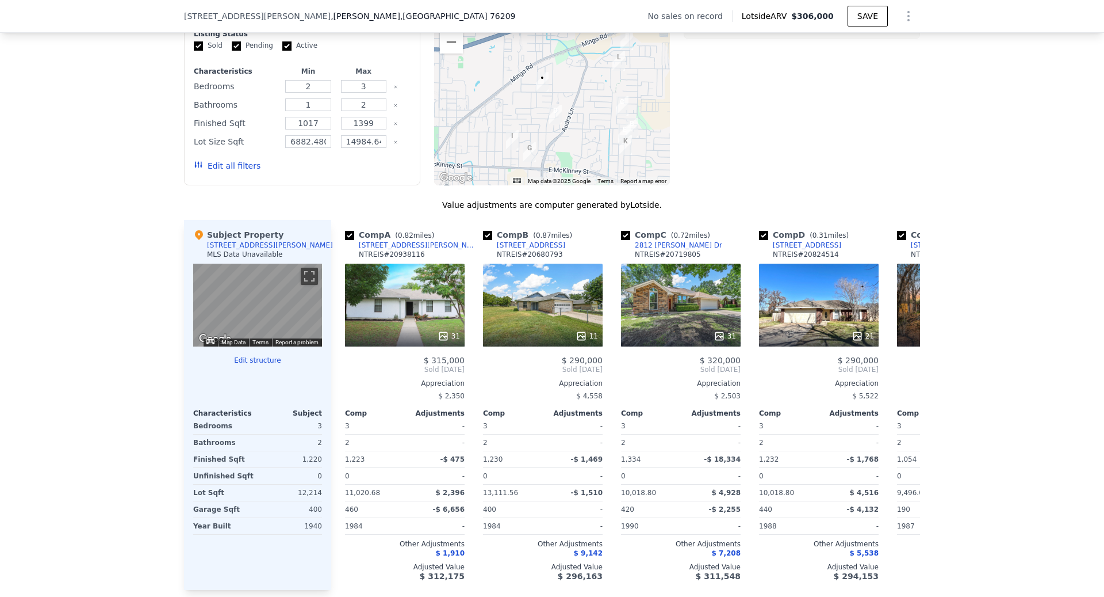
scroll to position [847, 0]
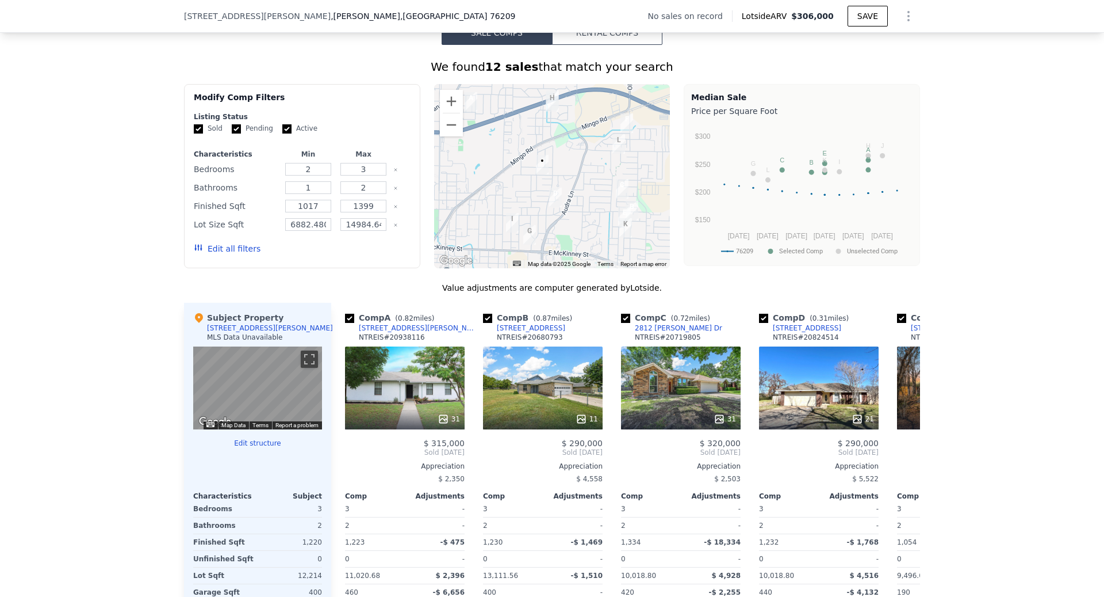
click at [212, 240] on div "Edit all filters" at bounding box center [227, 248] width 67 height 32
click at [214, 246] on button "Edit all filters" at bounding box center [227, 249] width 67 height 12
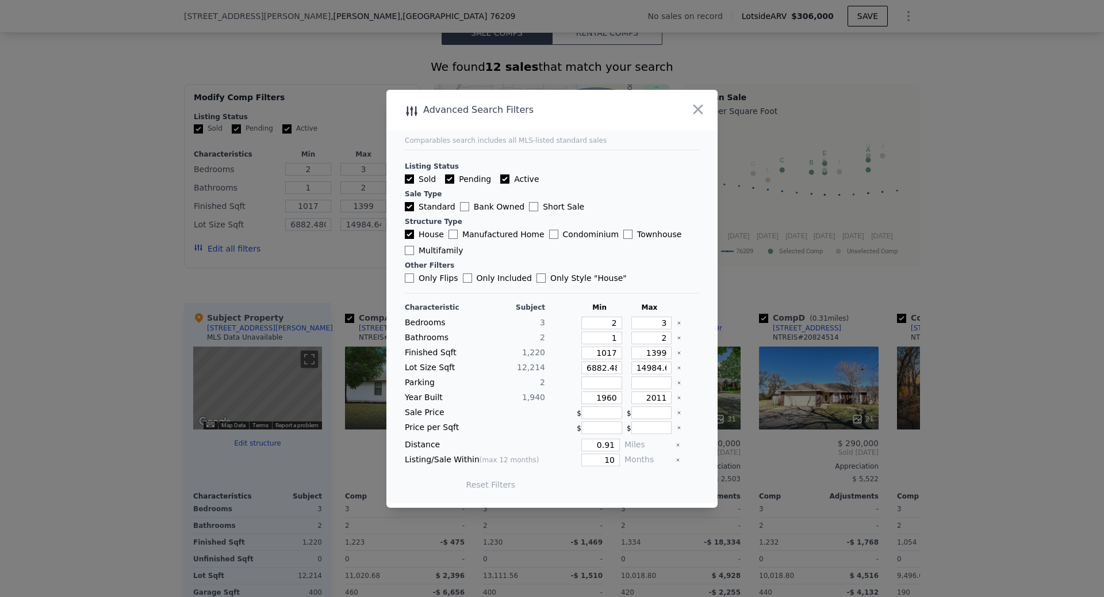
click at [462, 208] on input "Bank Owned" at bounding box center [464, 206] width 9 height 9
checkbox input "true"
click at [529, 206] on input "Short Sale" at bounding box center [533, 206] width 9 height 9
checkbox input "true"
click at [680, 340] on icon "Clear" at bounding box center [679, 337] width 5 height 5
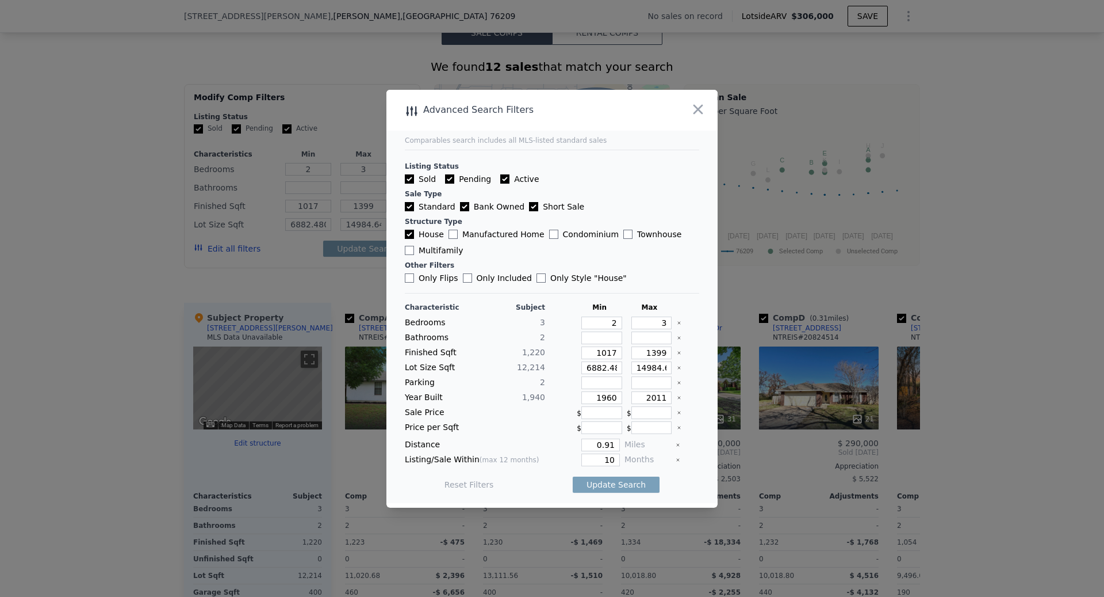
click at [678, 355] on icon "Clear" at bounding box center [679, 352] width 5 height 5
click at [663, 355] on input "number" at bounding box center [652, 352] width 41 height 13
type input "1"
type input "16"
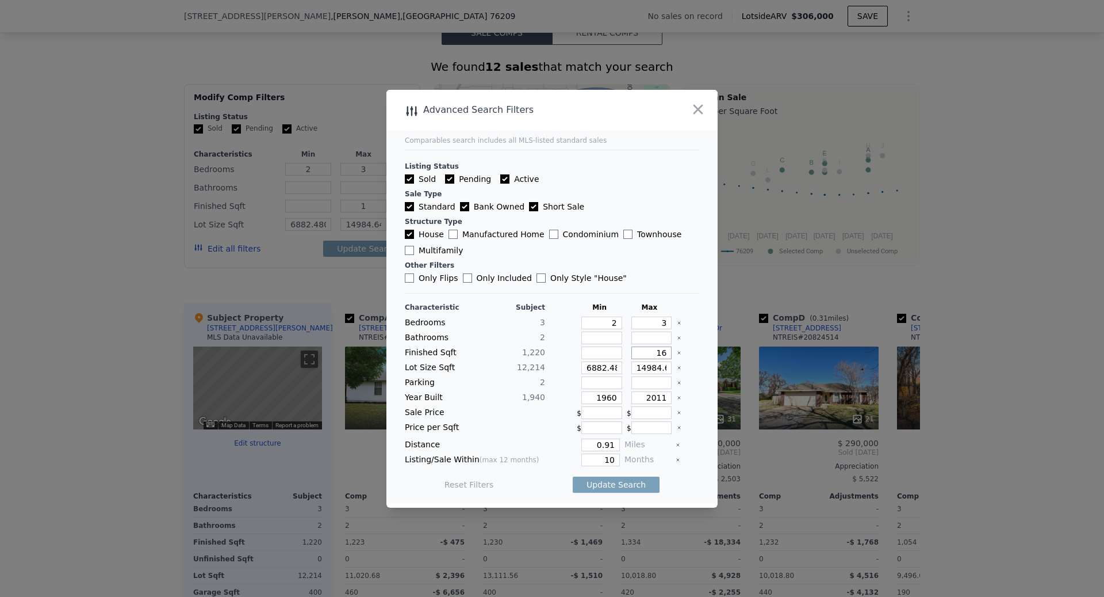
type input "16"
type input "160"
click at [678, 368] on icon "Clear" at bounding box center [679, 367] width 5 height 5
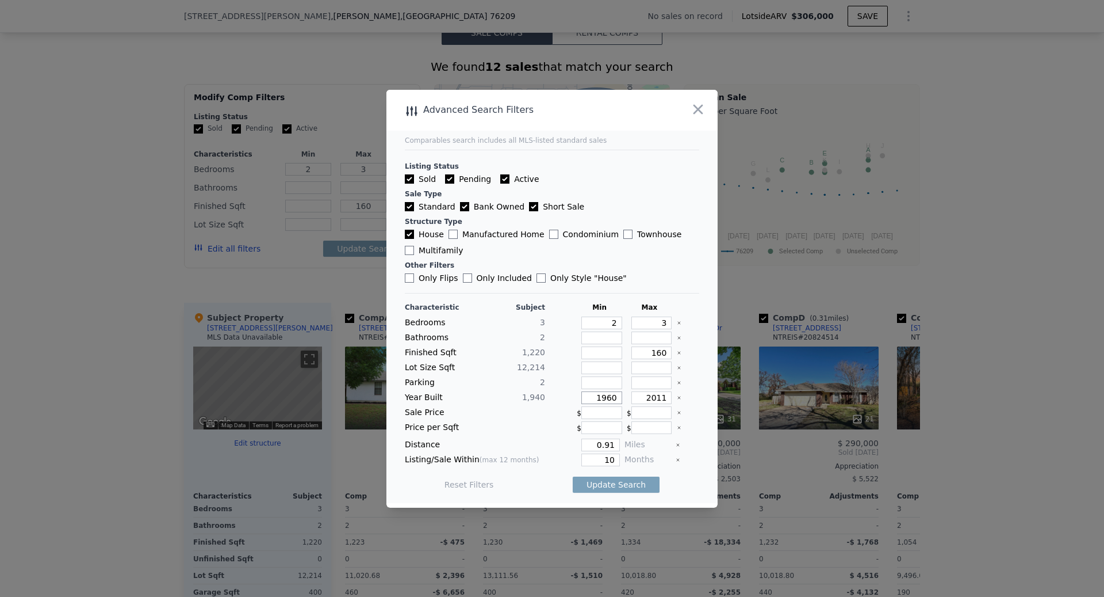
click at [600, 396] on input "1960" at bounding box center [602, 397] width 41 height 13
click at [679, 396] on icon "Clear" at bounding box center [679, 397] width 5 height 5
click at [597, 448] on input "0.91" at bounding box center [601, 444] width 39 height 13
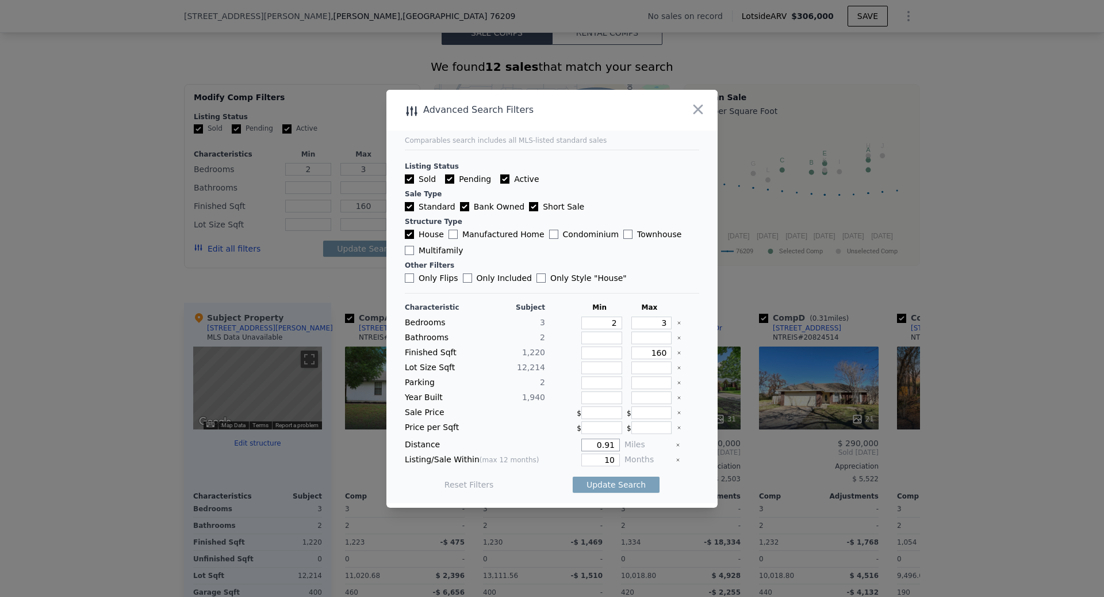
click at [597, 448] on input "0.91" at bounding box center [601, 444] width 39 height 13
type input "1"
click at [597, 453] on input "10" at bounding box center [601, 459] width 39 height 13
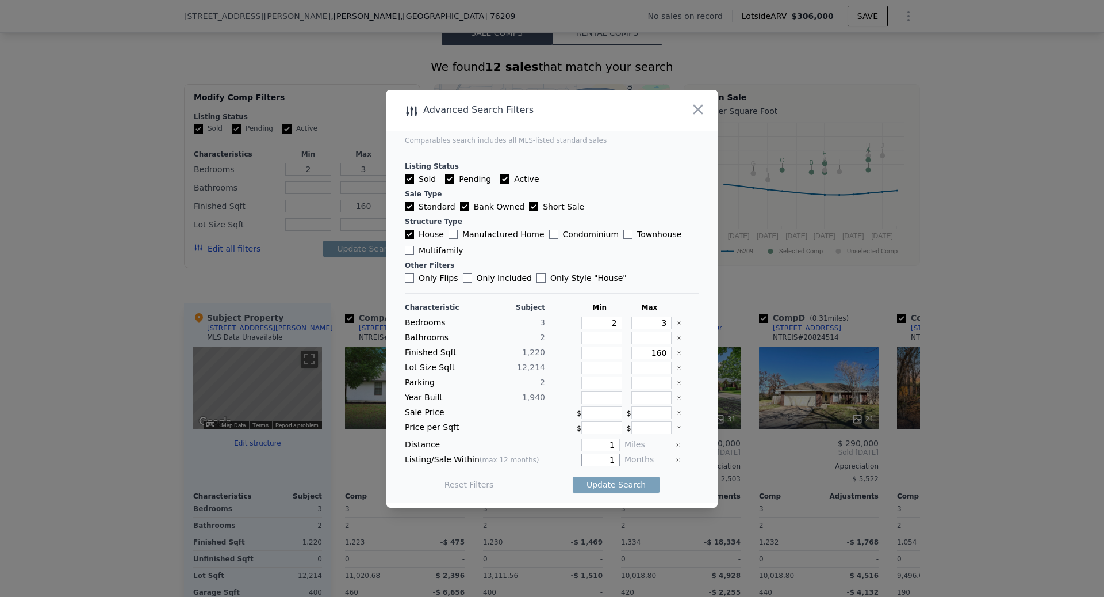
click at [597, 453] on input "1" at bounding box center [601, 459] width 39 height 13
type input "12"
click at [603, 476] on button "Update Search" at bounding box center [616, 484] width 87 height 16
click at [680, 355] on icon "Clear" at bounding box center [679, 352] width 5 height 5
click at [619, 480] on button "Update Search" at bounding box center [616, 484] width 87 height 16
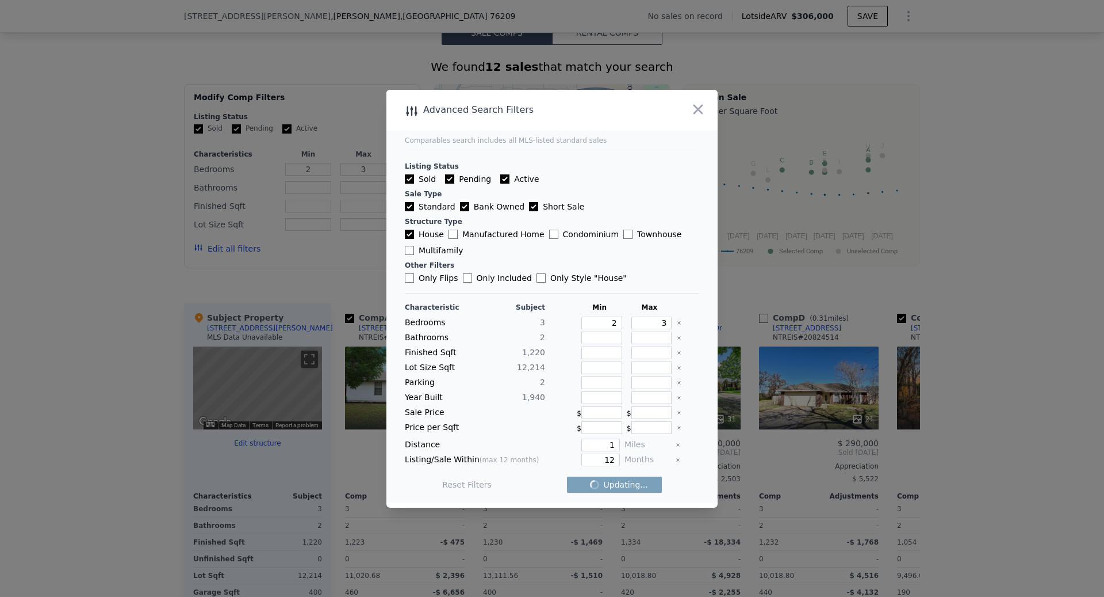
checkbox input "false"
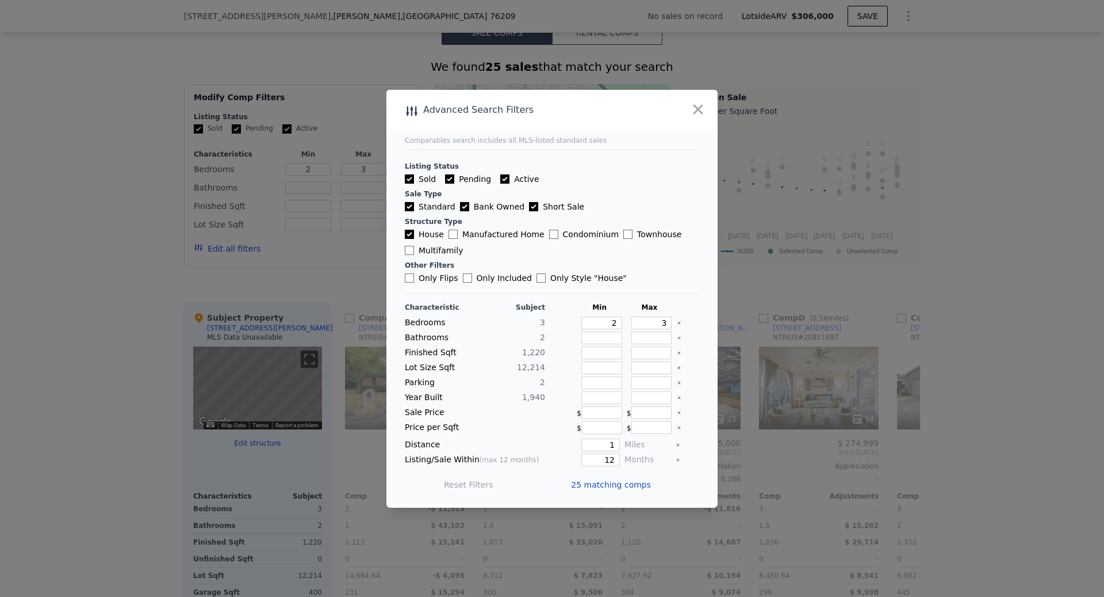
click at [616, 479] on span "25 matching comps" at bounding box center [611, 485] width 80 height 12
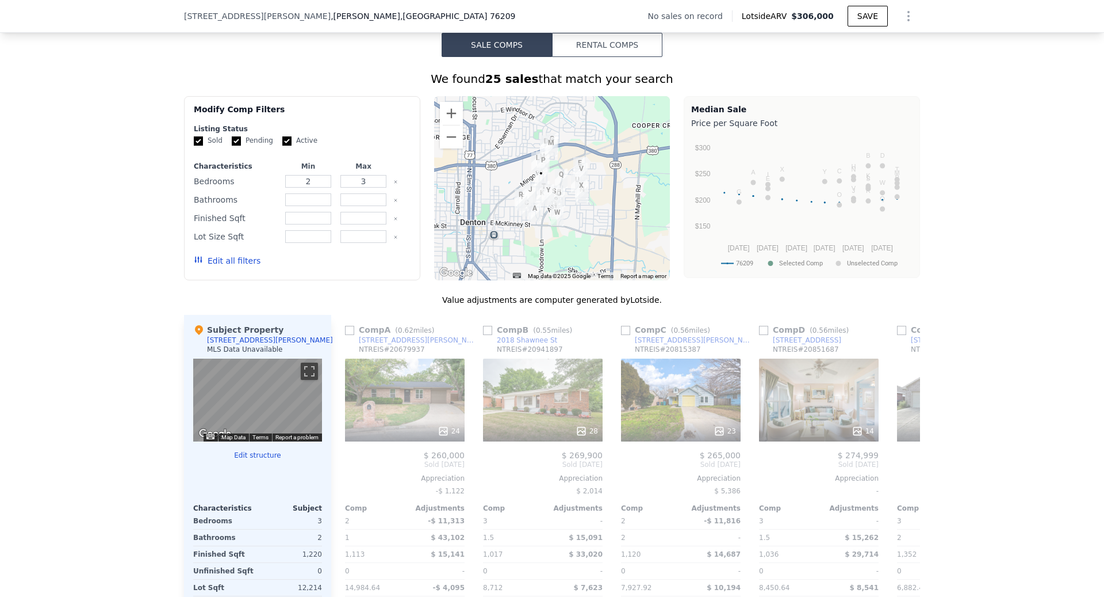
scroll to position [836, 0]
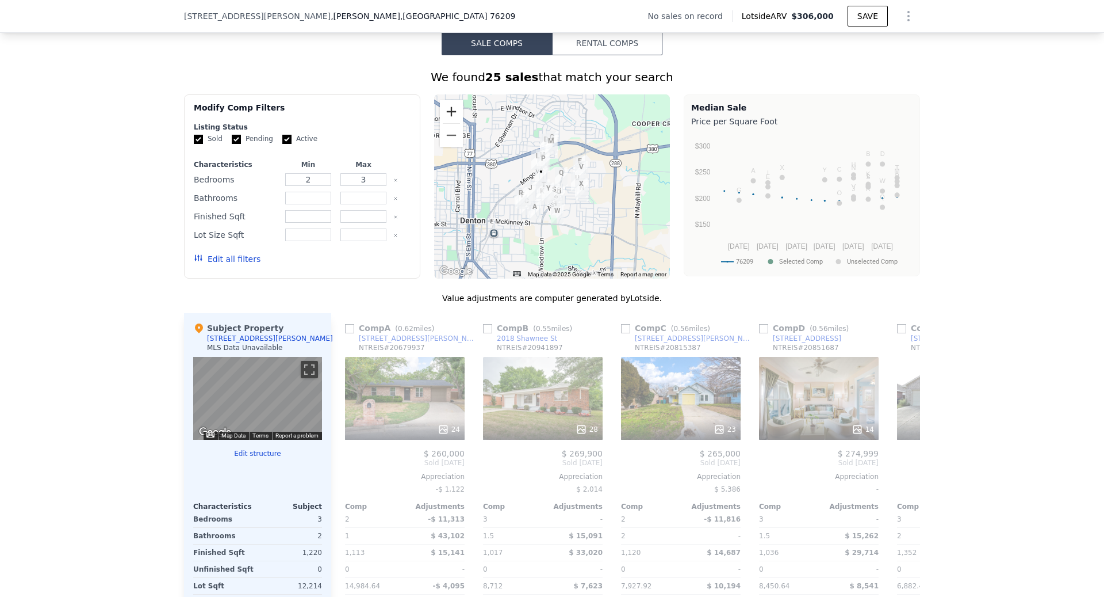
click at [445, 106] on button "Zoom in" at bounding box center [451, 111] width 23 height 23
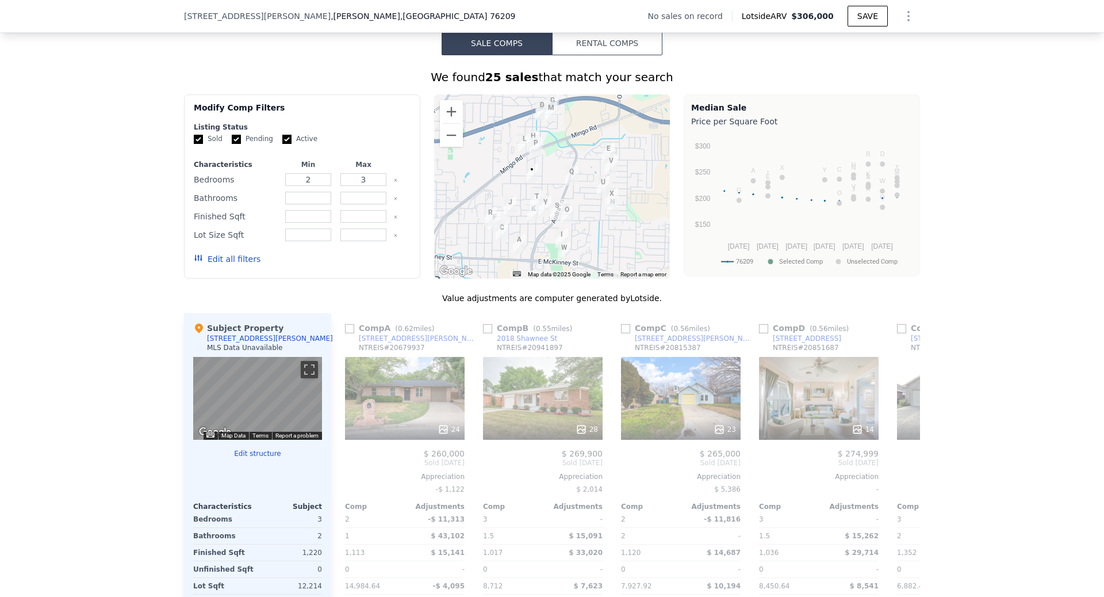
click at [537, 194] on img "1717 Meadow Oak St" at bounding box center [536, 200] width 13 height 20
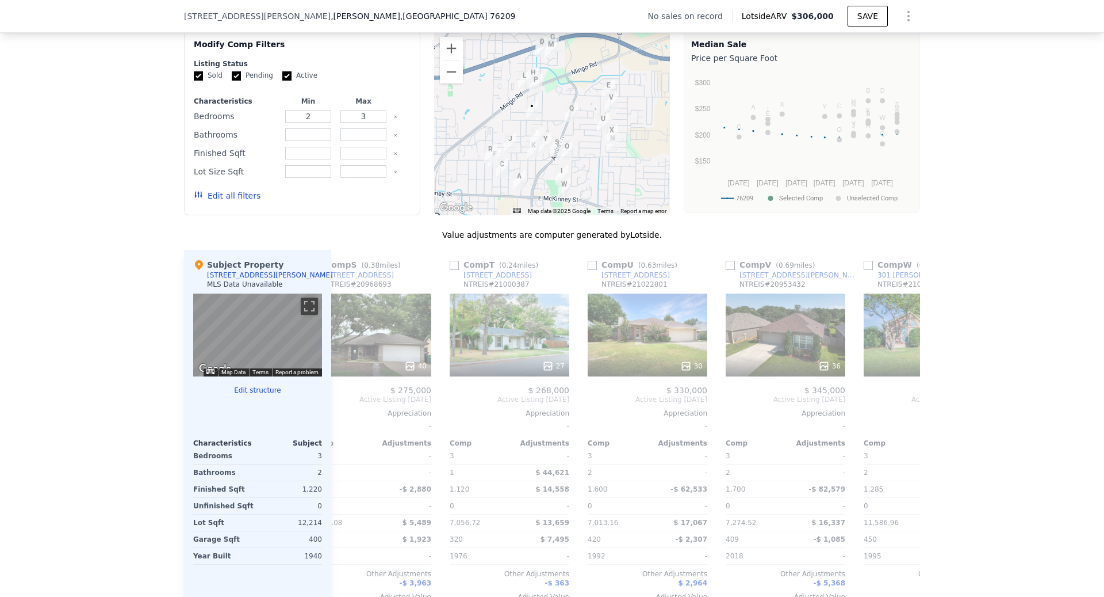
scroll to position [0, 2512]
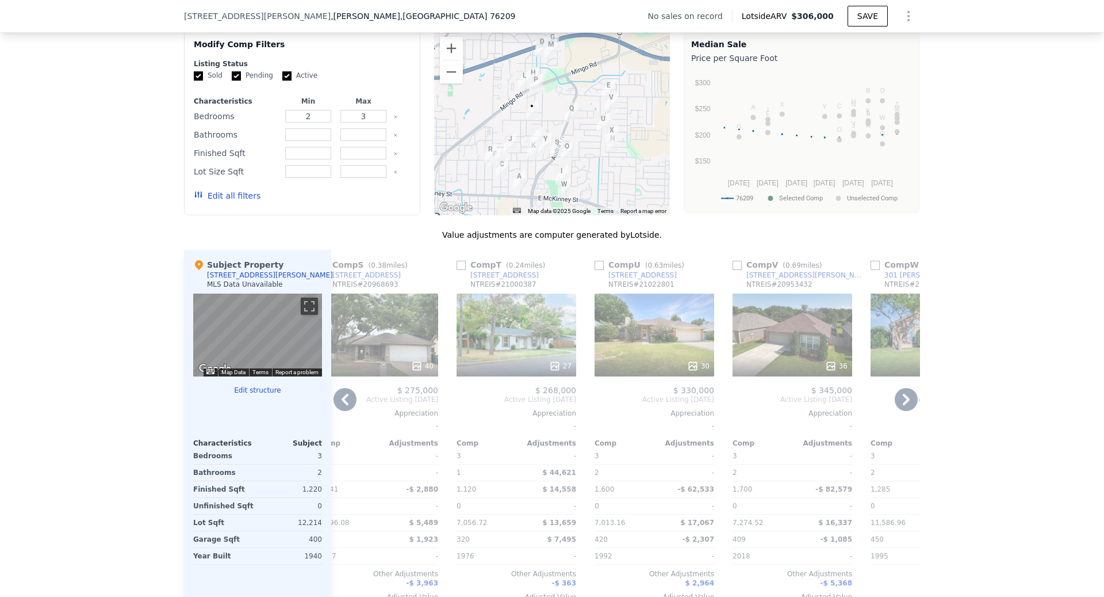
click at [515, 341] on div "27" at bounding box center [517, 334] width 120 height 83
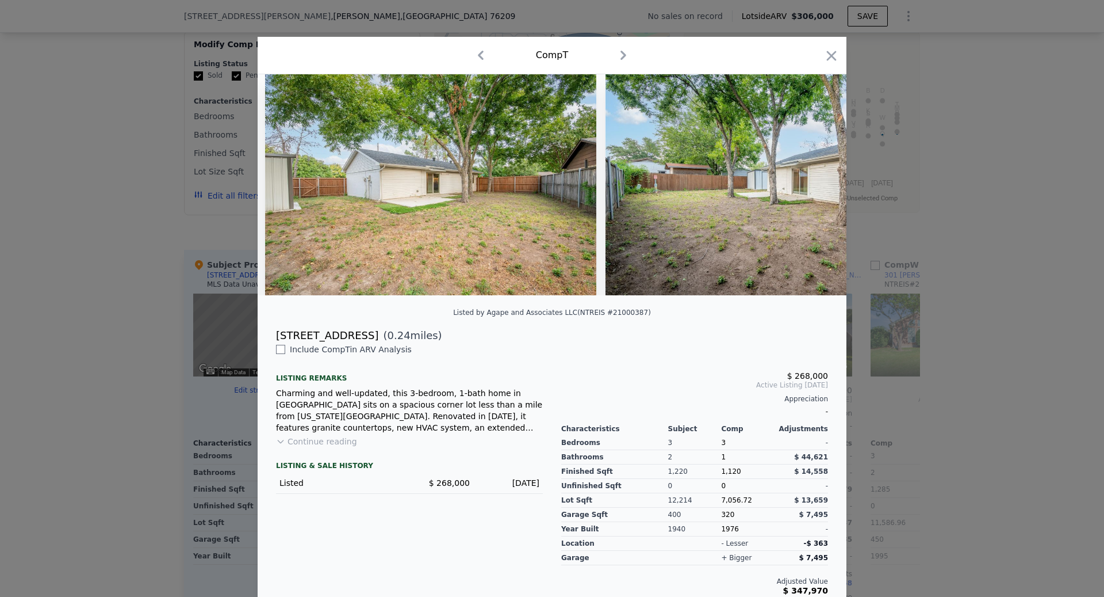
scroll to position [0, 8484]
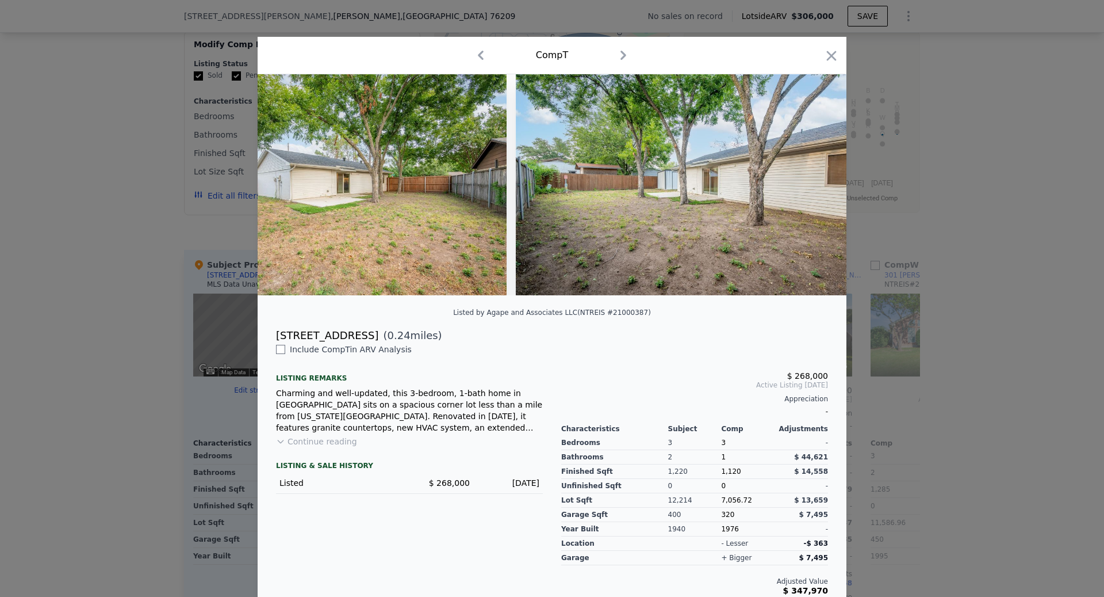
click at [942, 366] on div at bounding box center [552, 298] width 1104 height 597
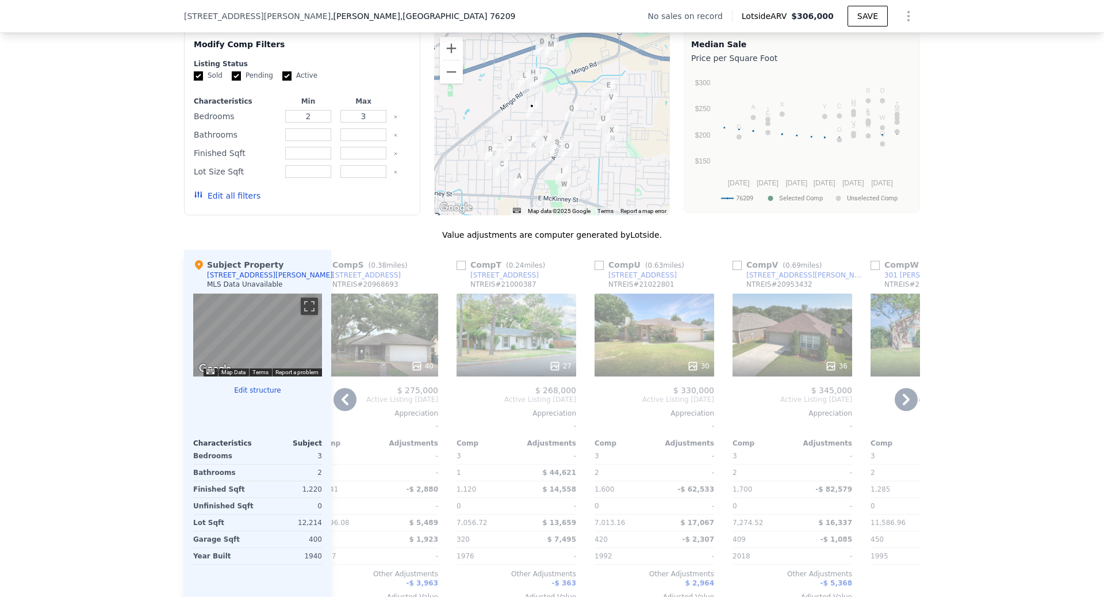
click at [460, 262] on input "checkbox" at bounding box center [461, 265] width 9 height 9
checkbox input "true"
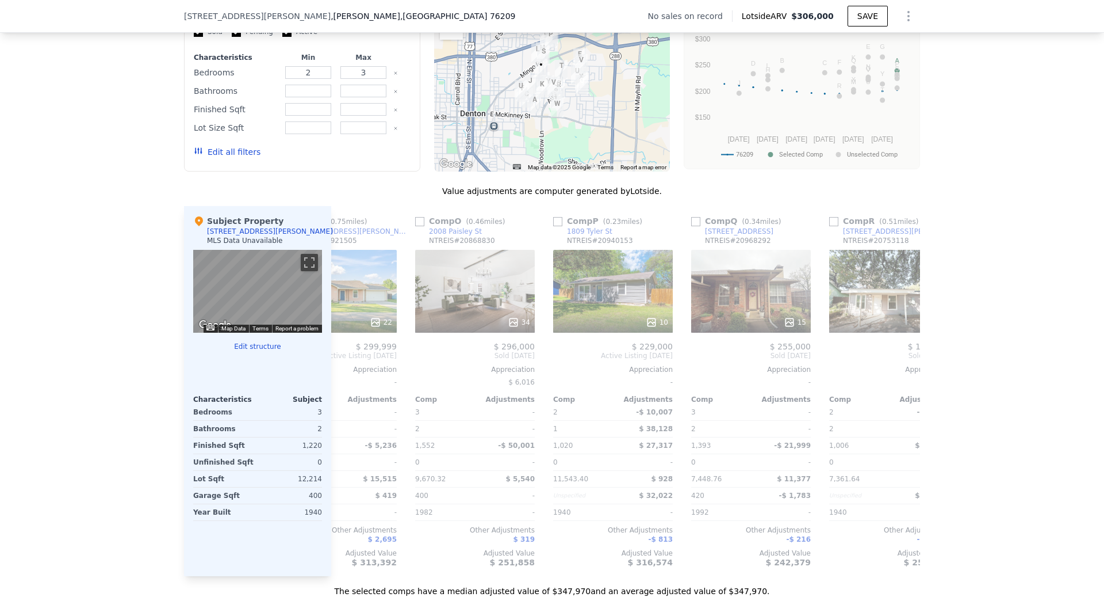
scroll to position [0, 2276]
click at [558, 219] on input "checkbox" at bounding box center [559, 221] width 9 height 9
checkbox input "true"
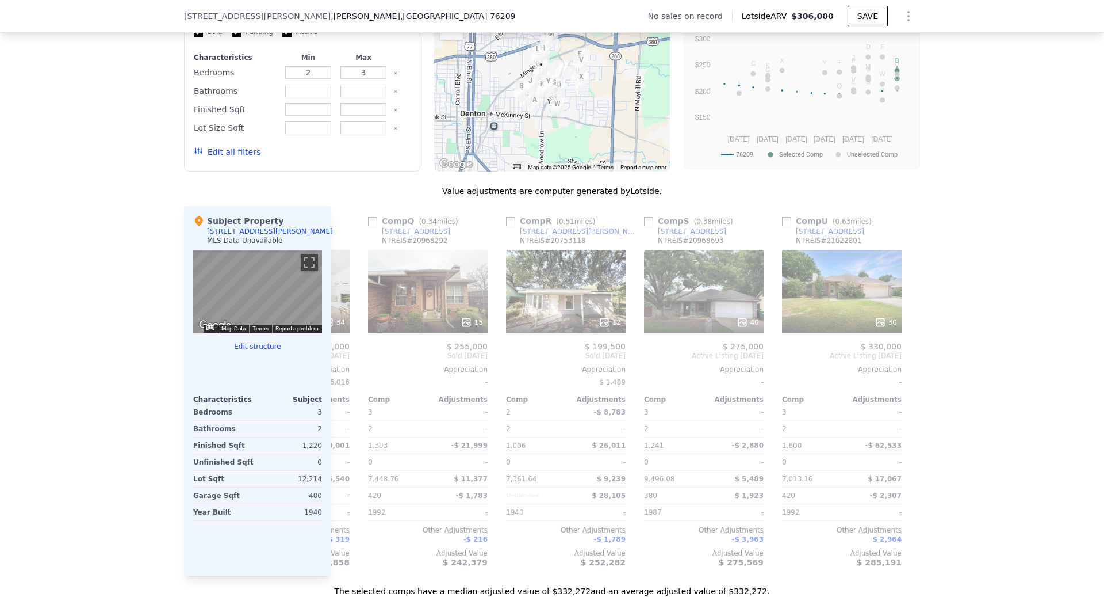
scroll to position [0, 2318]
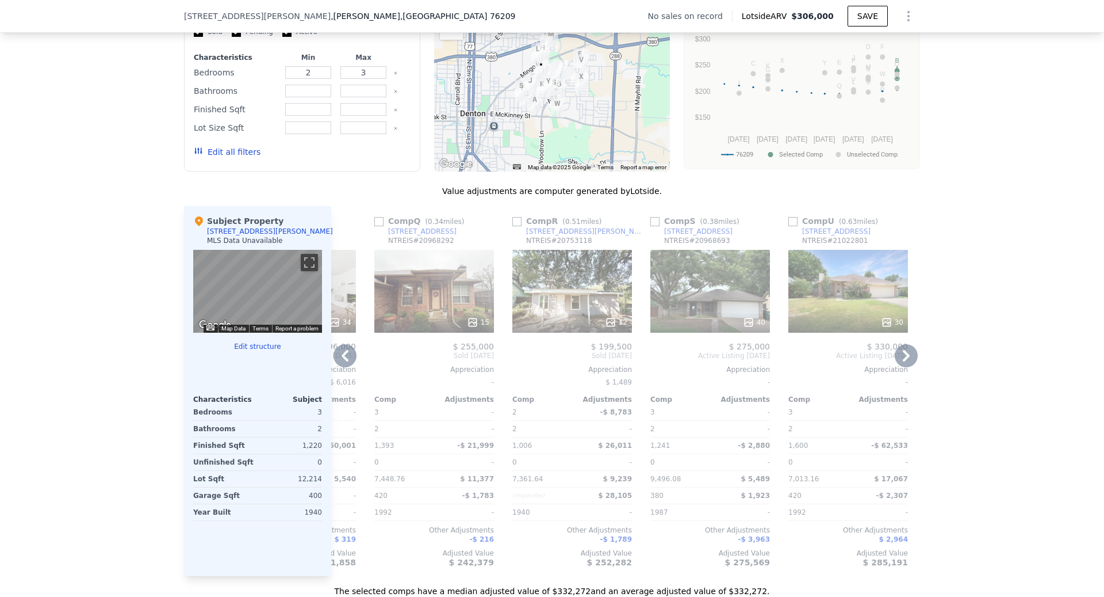
click at [518, 221] on input "checkbox" at bounding box center [517, 221] width 9 height 9
checkbox input "true"
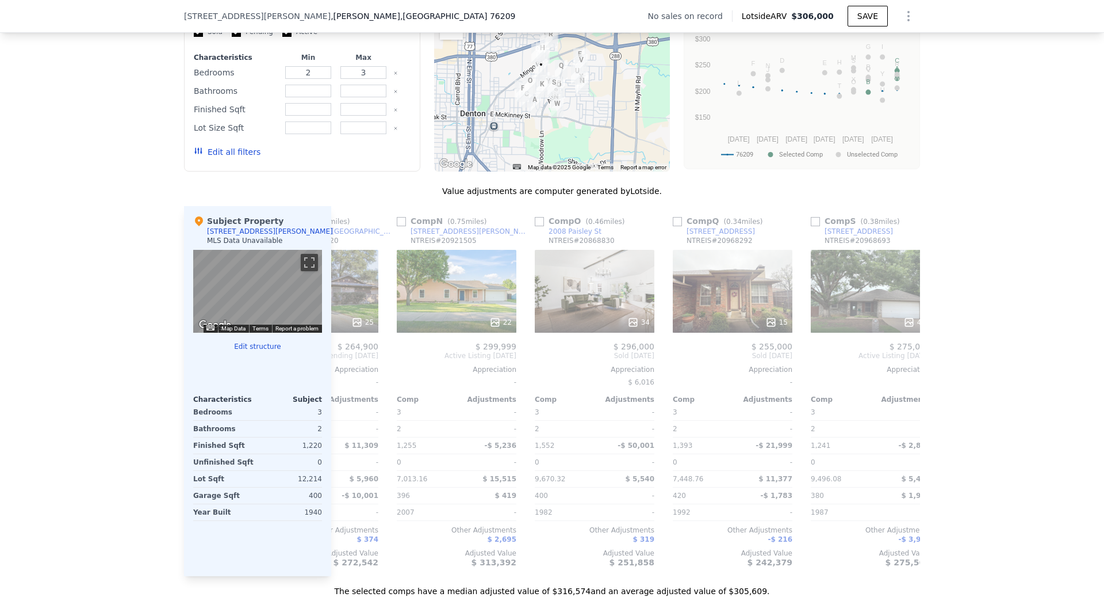
scroll to position [0, 2449]
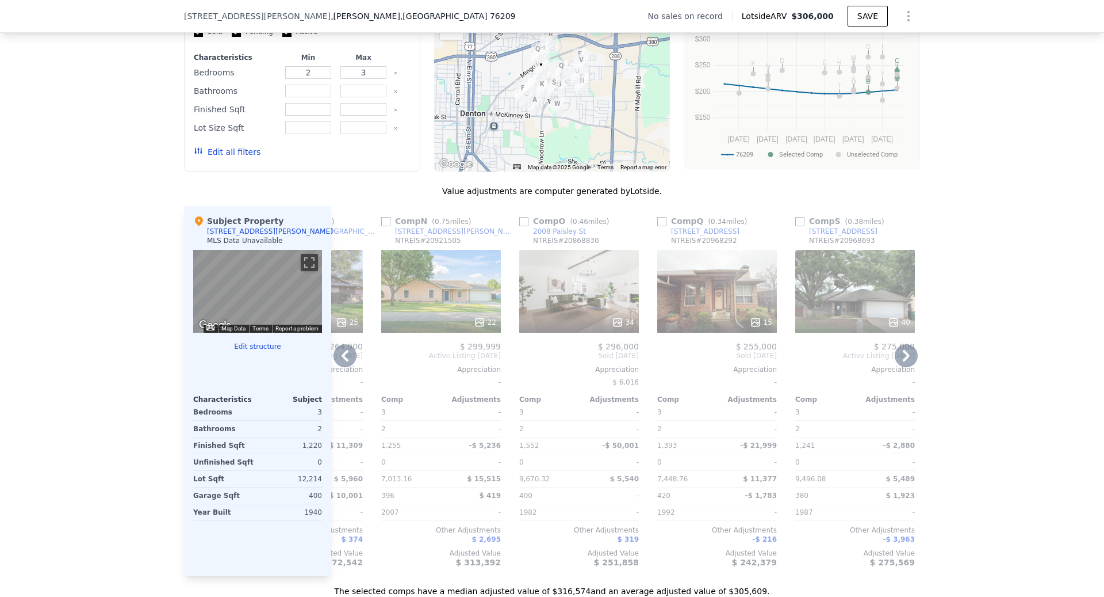
click at [586, 282] on div "34" at bounding box center [579, 291] width 120 height 83
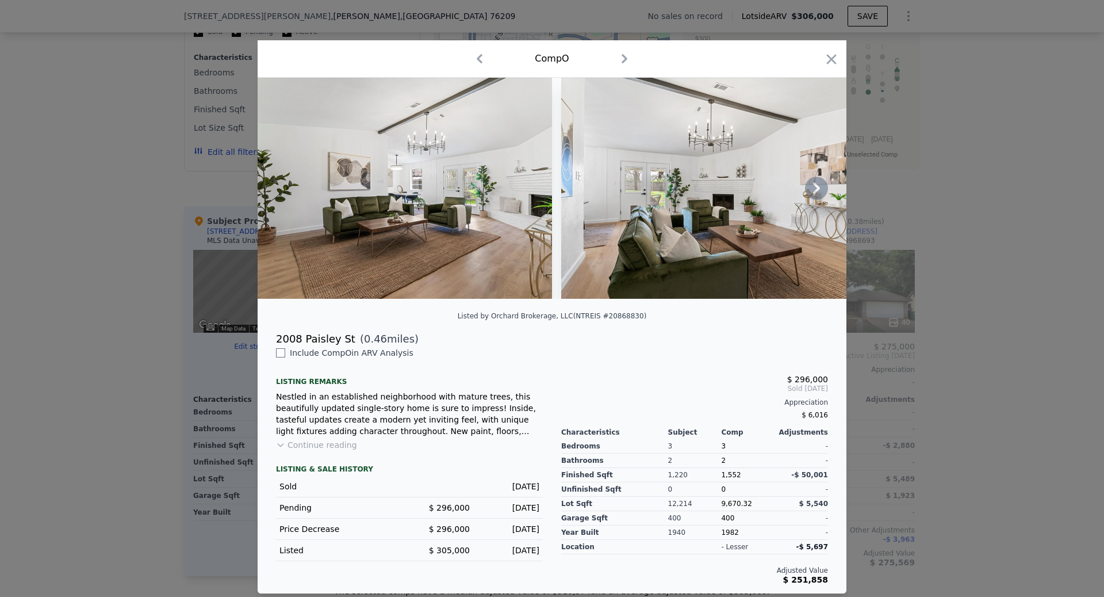
click at [816, 189] on icon at bounding box center [816, 188] width 23 height 23
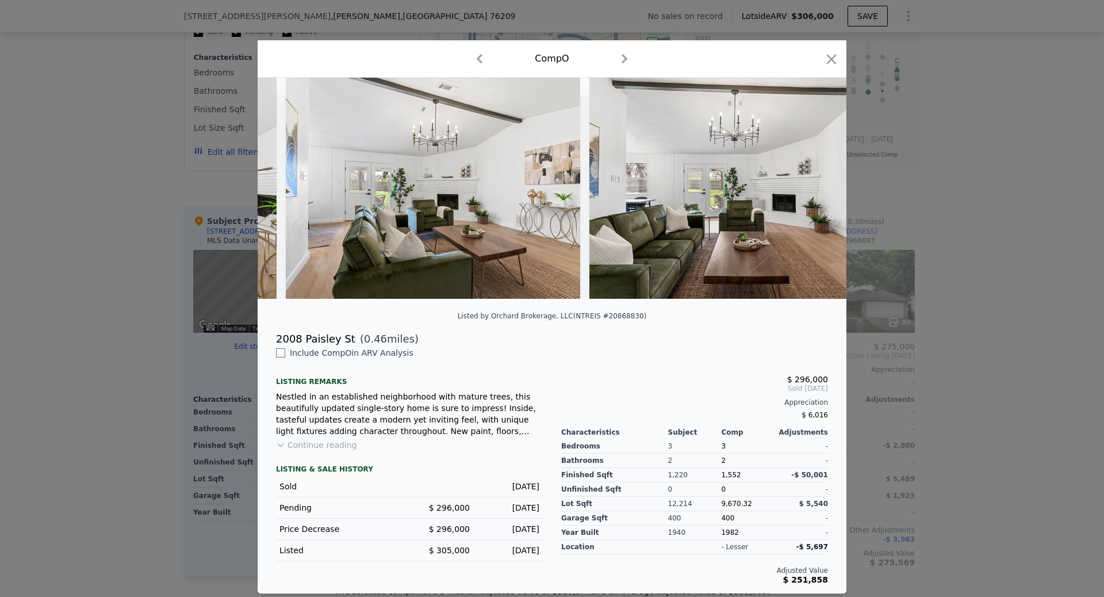
click at [816, 189] on img at bounding box center [737, 188] width 295 height 221
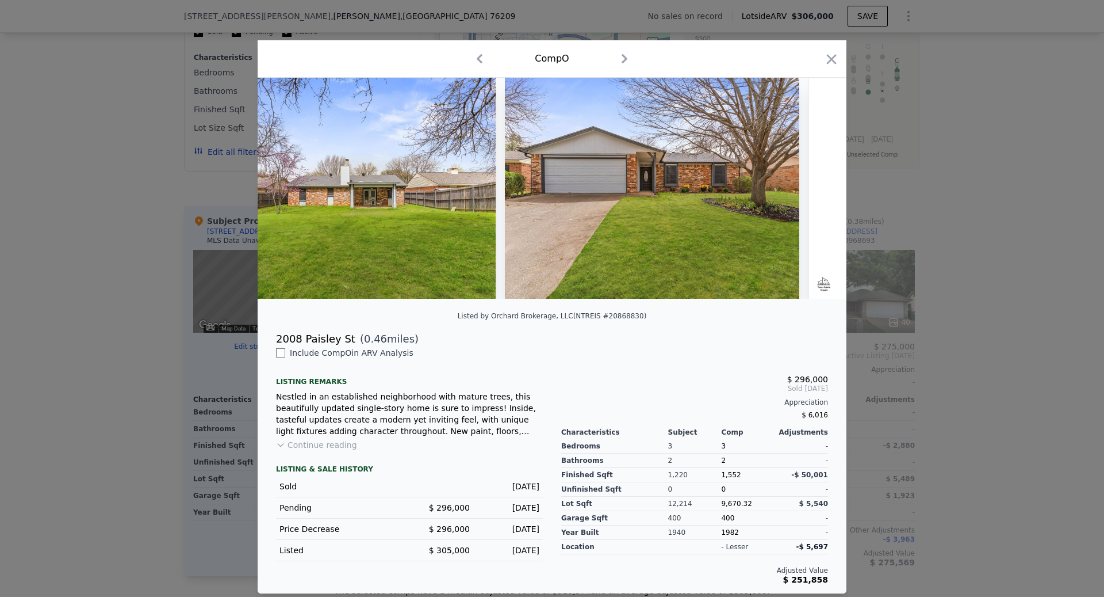
scroll to position [0, 9729]
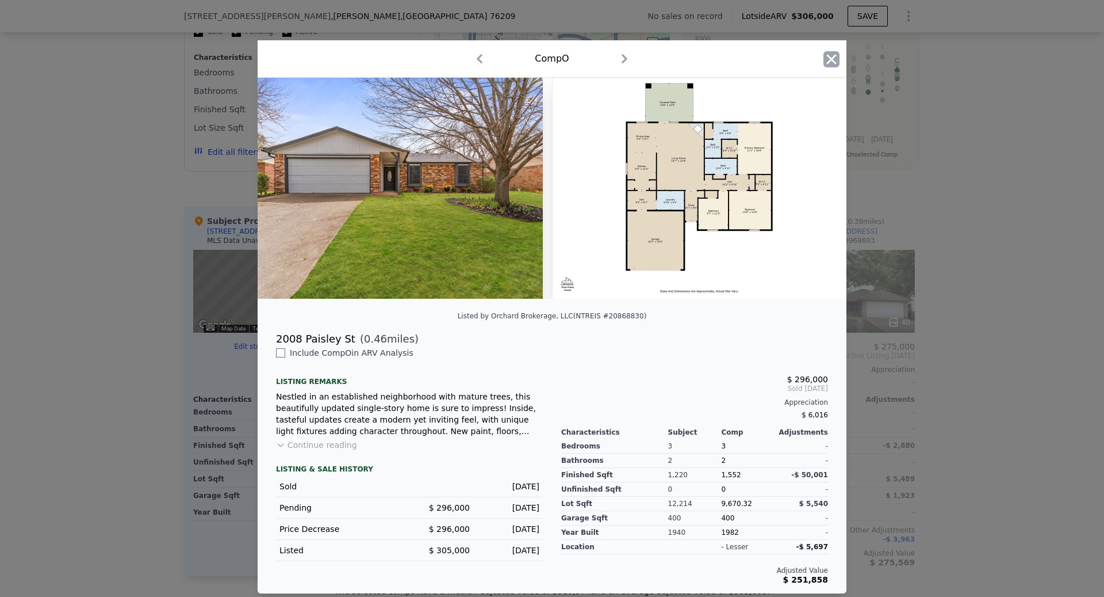
click at [835, 62] on icon "button" at bounding box center [832, 59] width 16 height 16
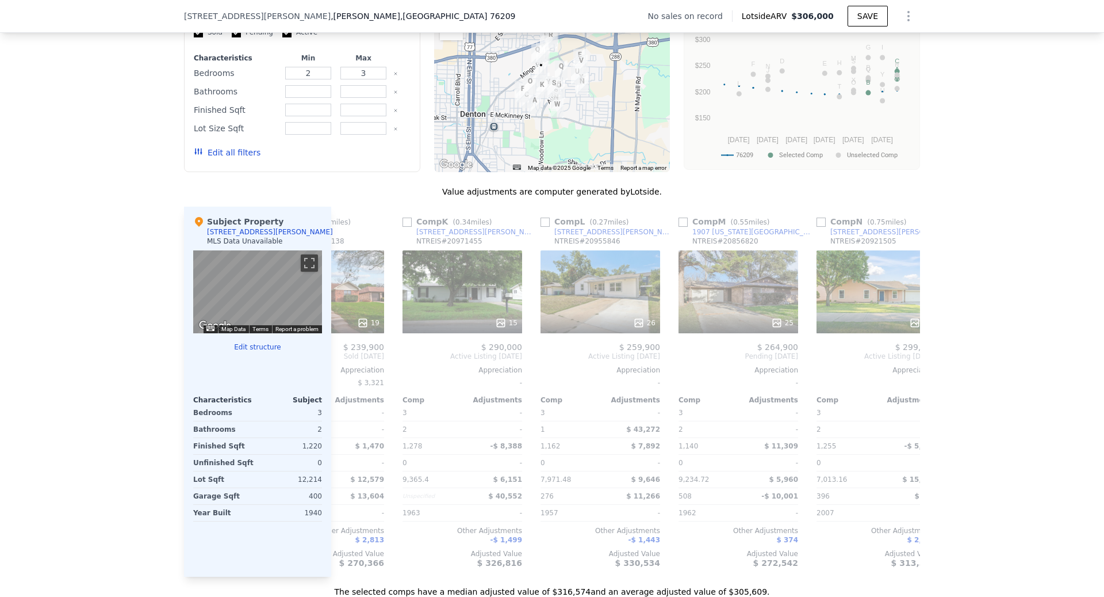
scroll to position [0, 2002]
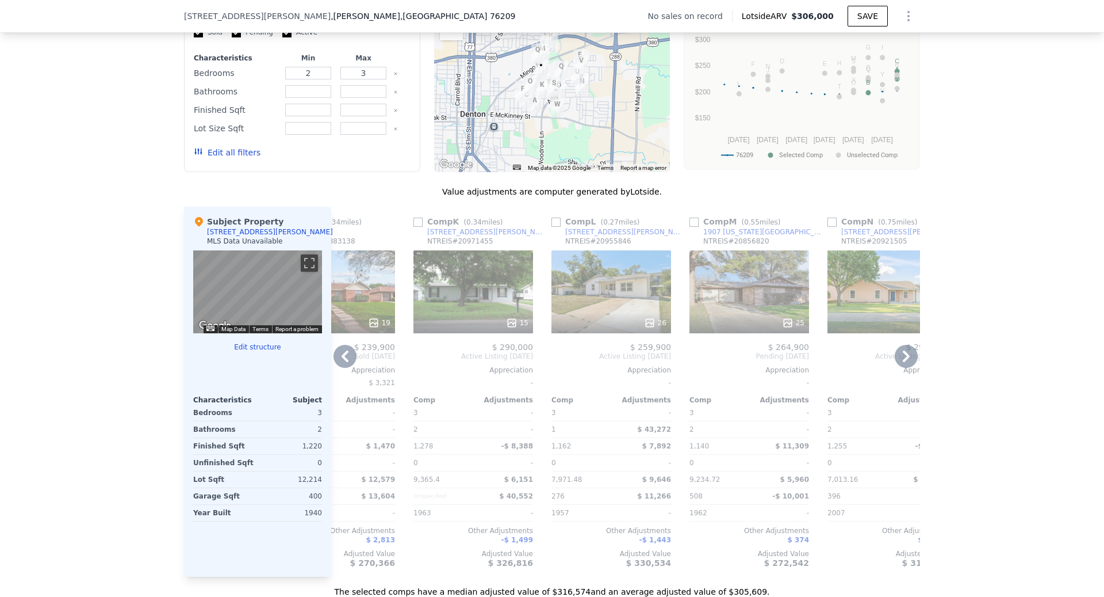
click at [607, 293] on div "26" at bounding box center [612, 291] width 120 height 83
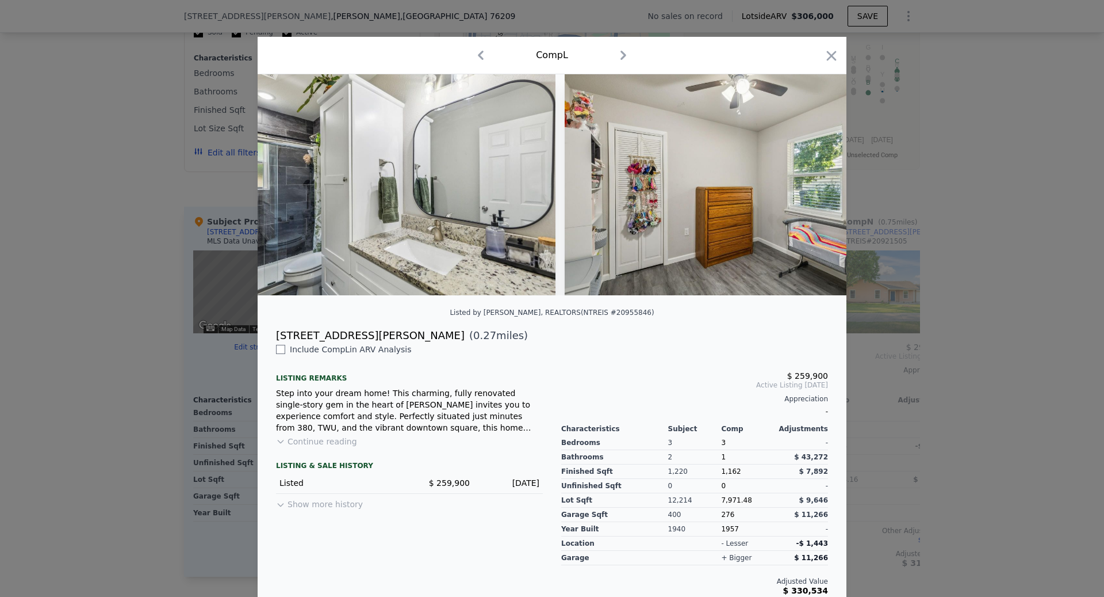
scroll to position [0, 2145]
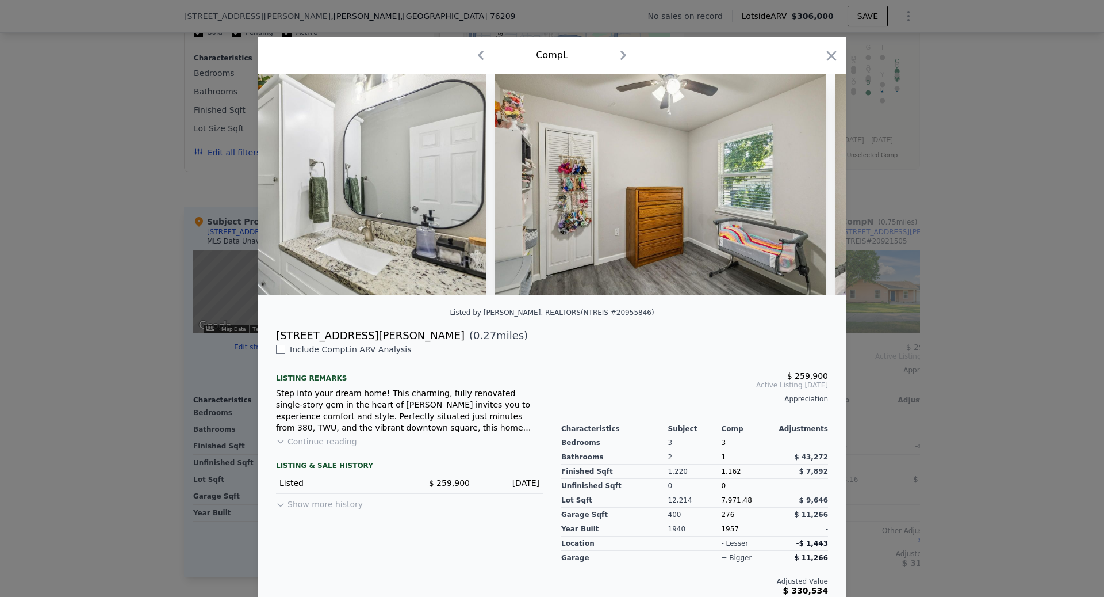
click at [921, 389] on div at bounding box center [552, 298] width 1104 height 597
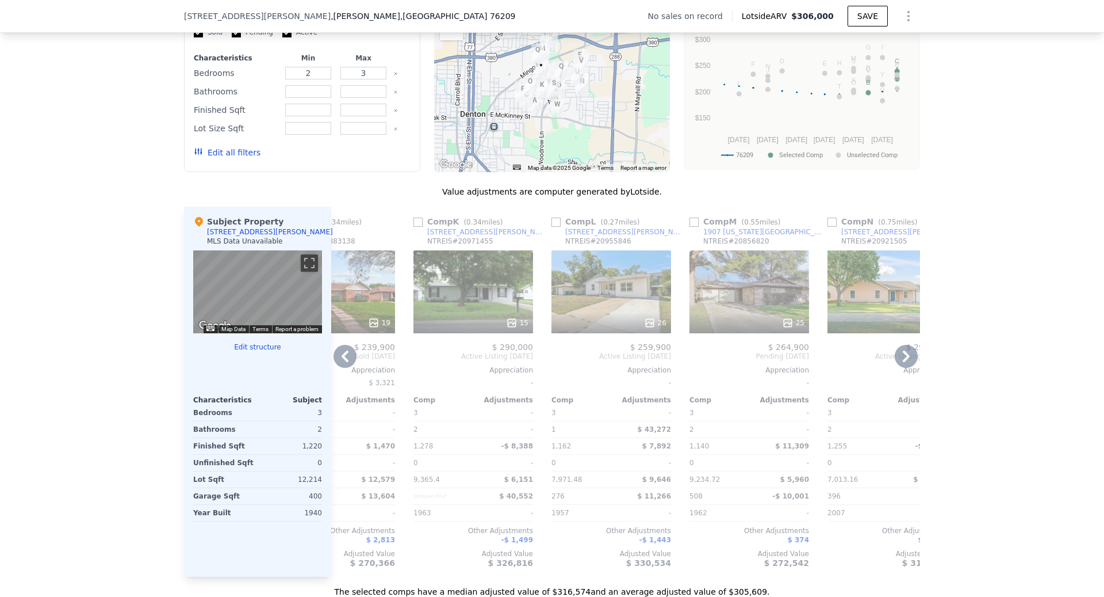
click at [553, 220] on input "checkbox" at bounding box center [556, 221] width 9 height 9
checkbox input "true"
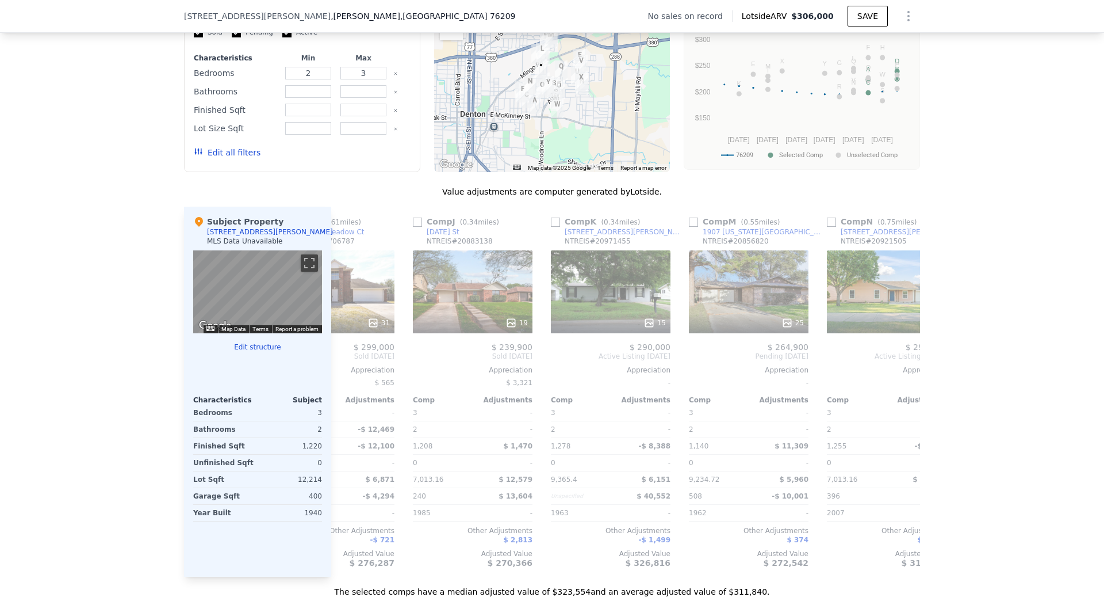
scroll to position [0, 1720]
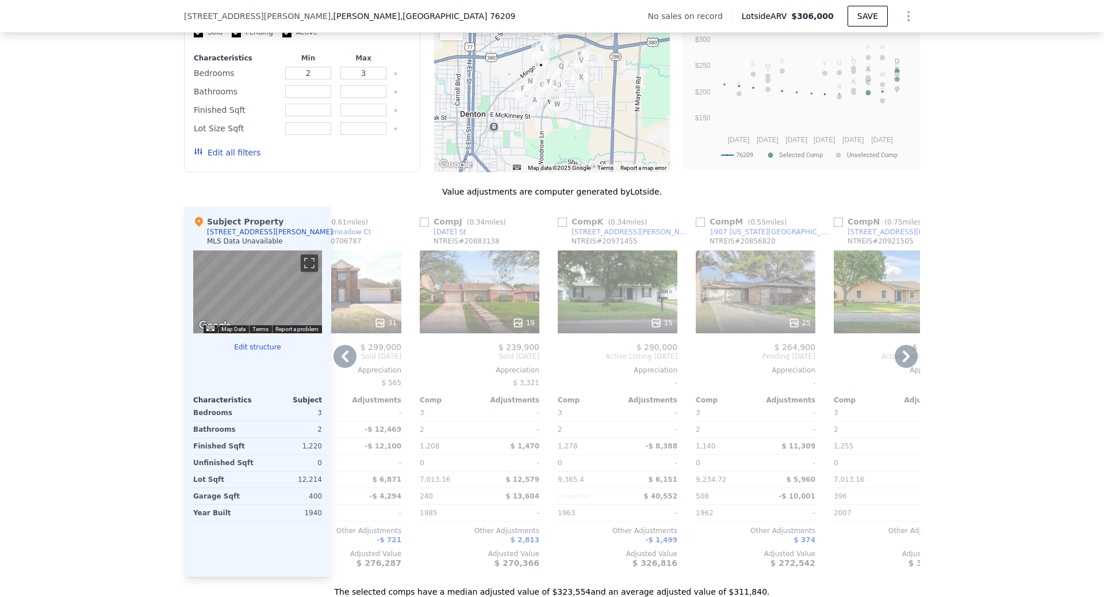
click at [620, 305] on div "15" at bounding box center [618, 291] width 120 height 83
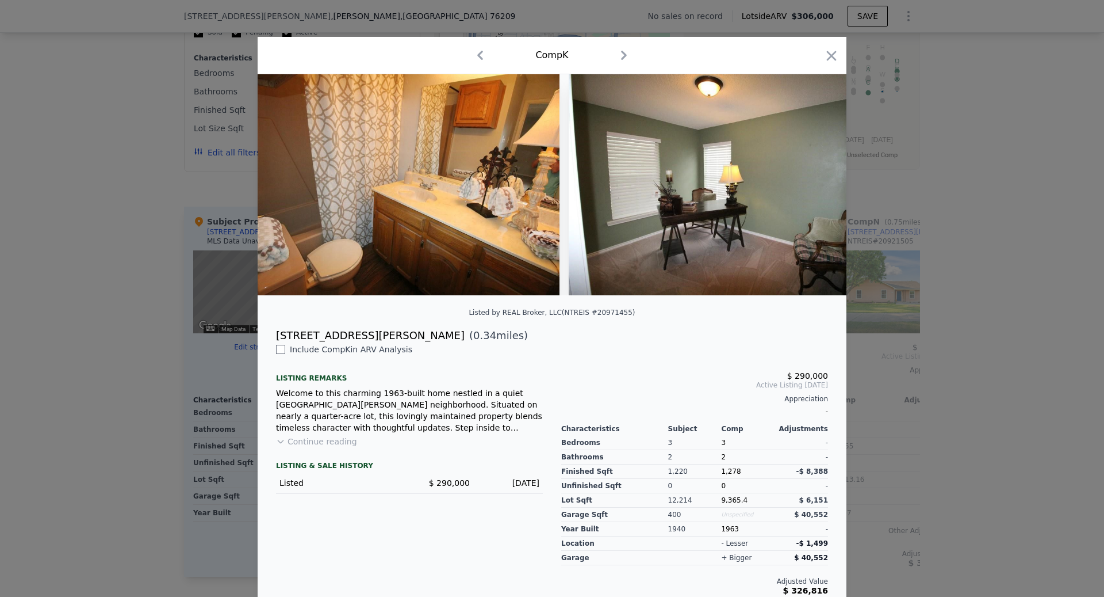
scroll to position [0, 4515]
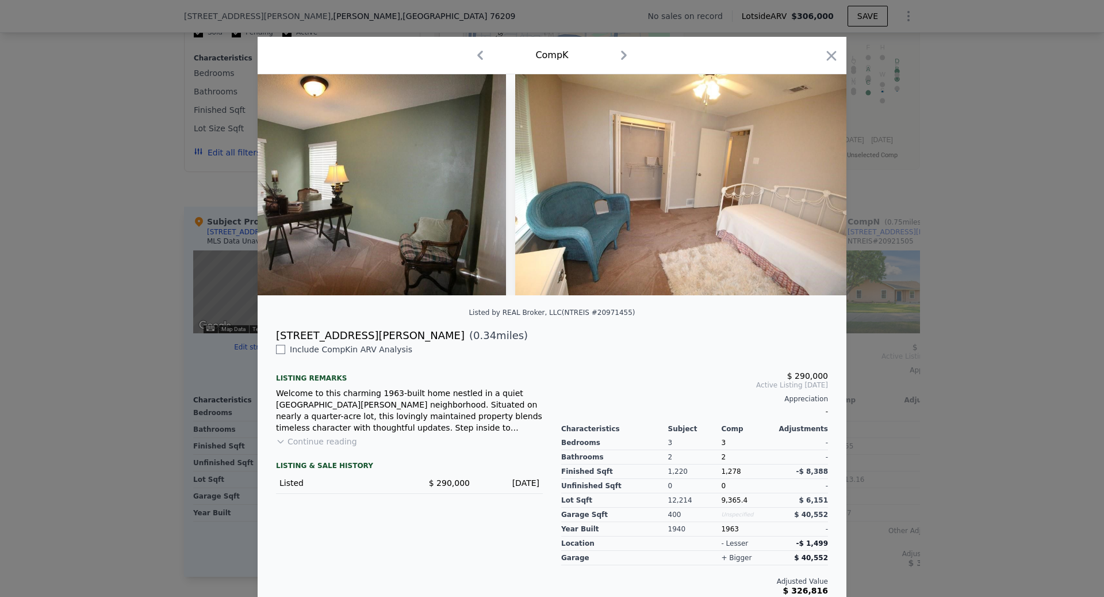
click at [952, 402] on div at bounding box center [552, 298] width 1104 height 597
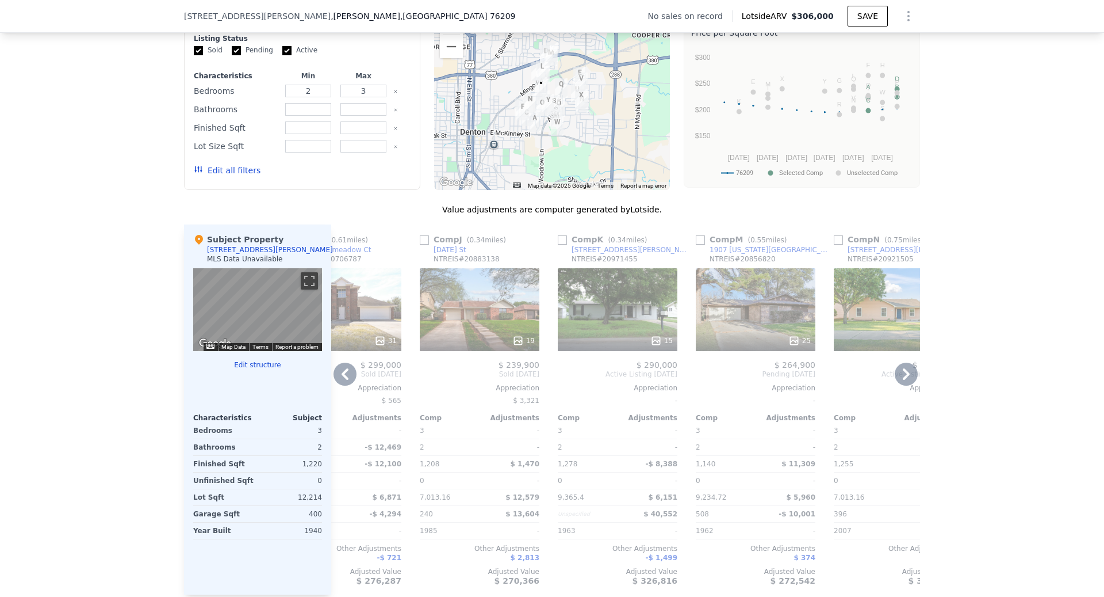
scroll to position [927, 0]
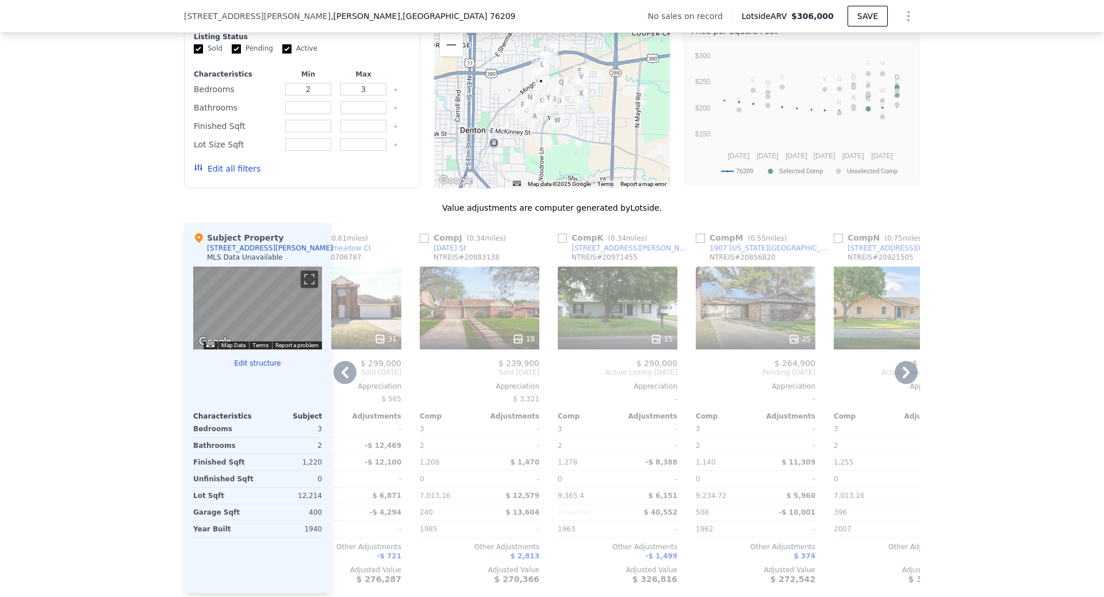
click at [561, 236] on input "checkbox" at bounding box center [562, 238] width 9 height 9
checkbox input "true"
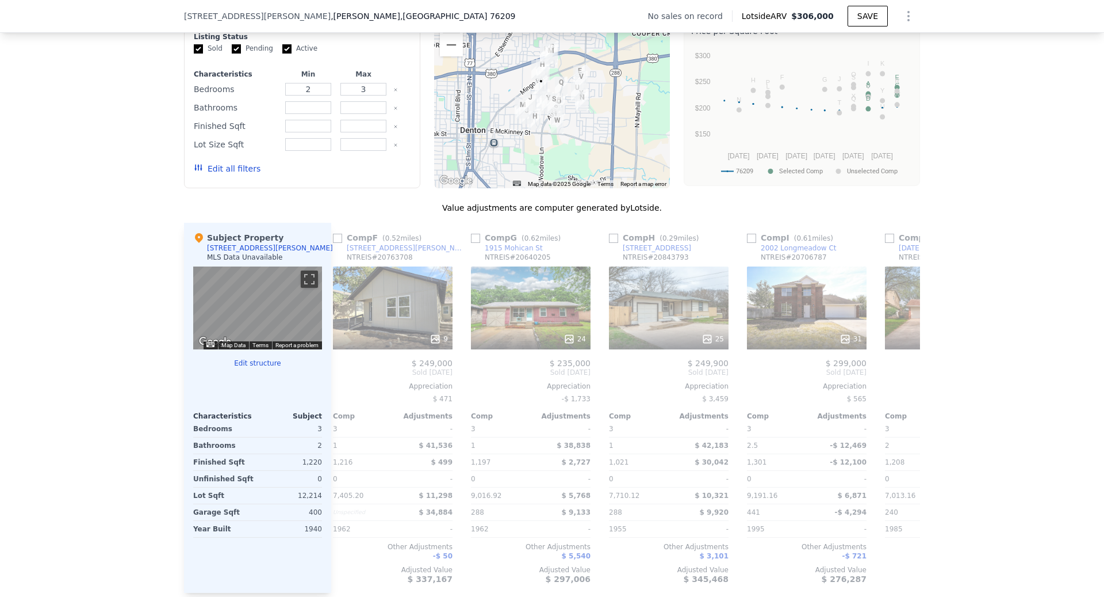
scroll to position [0, 1662]
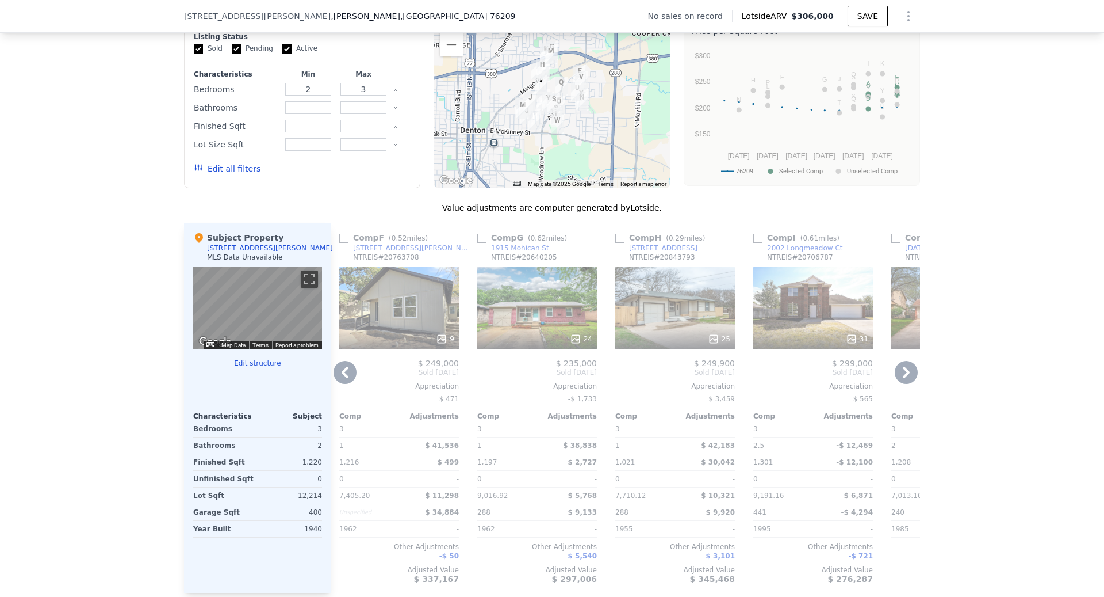
click at [621, 240] on input "checkbox" at bounding box center [620, 238] width 9 height 9
checkbox input "true"
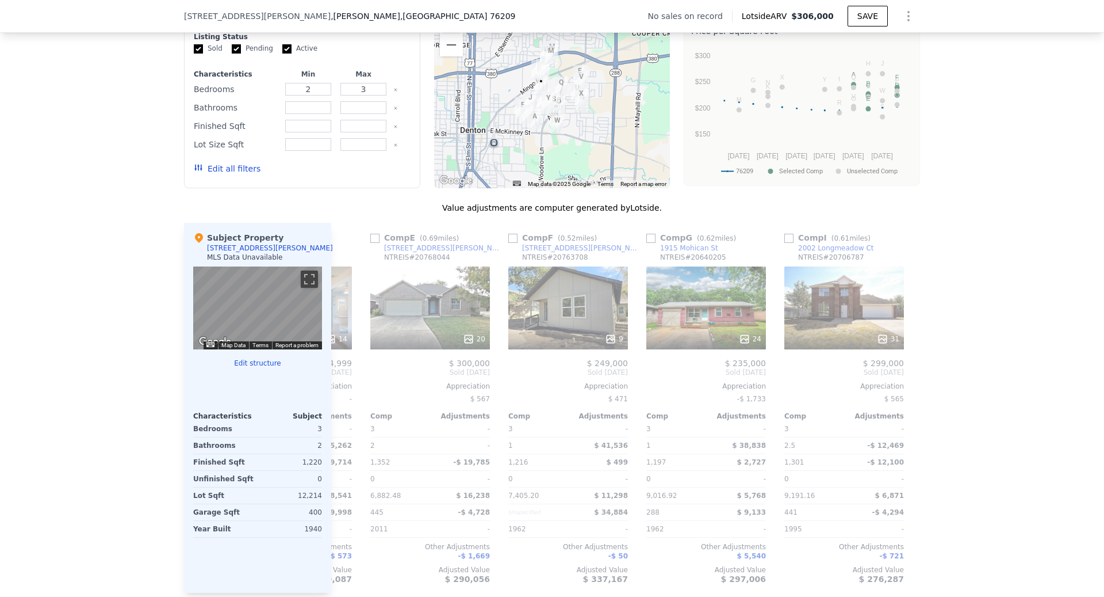
scroll to position [0, 1352]
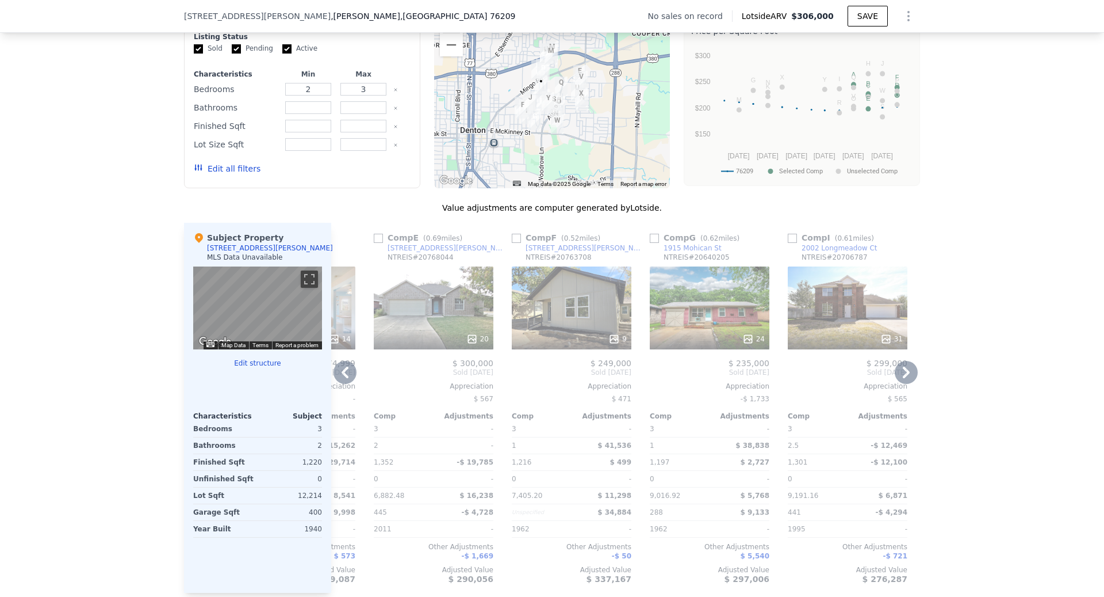
click at [716, 314] on div "24" at bounding box center [710, 307] width 120 height 83
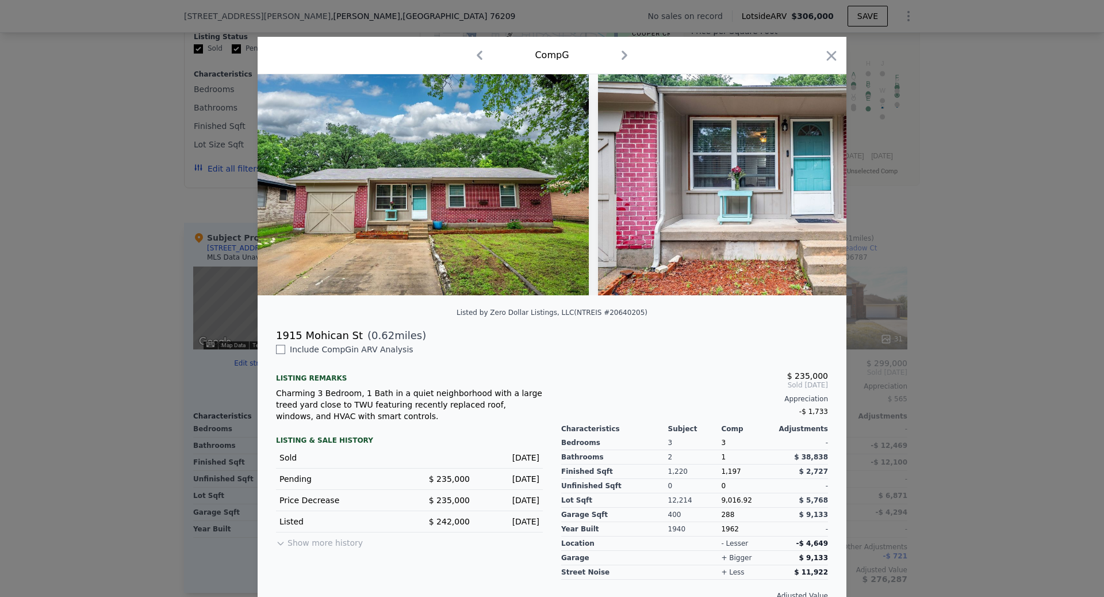
click at [912, 360] on div at bounding box center [552, 298] width 1104 height 597
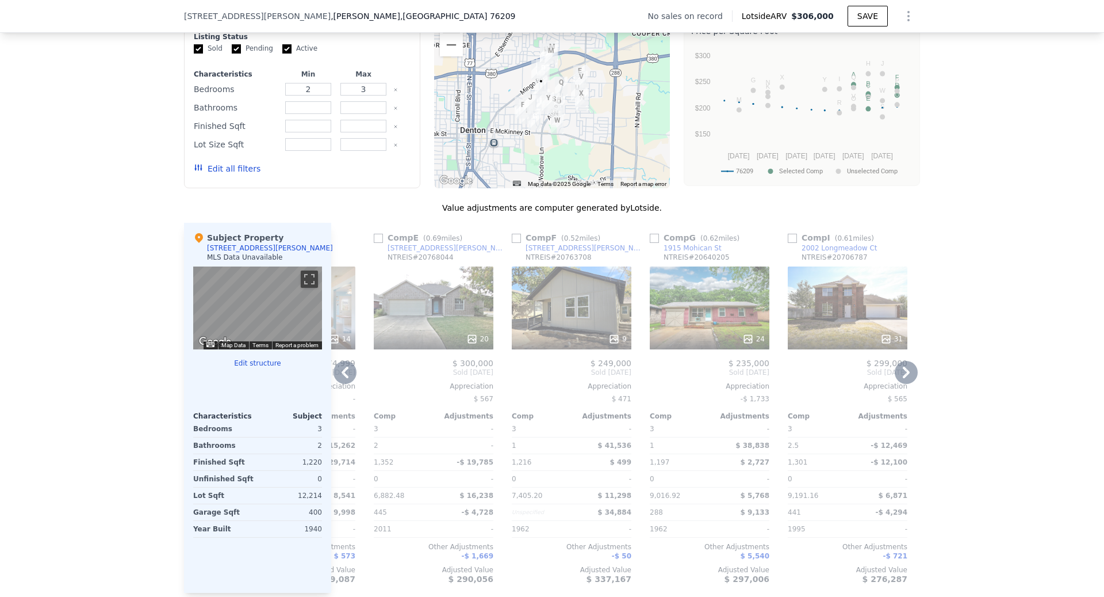
click at [691, 316] on div "24" at bounding box center [710, 307] width 120 height 83
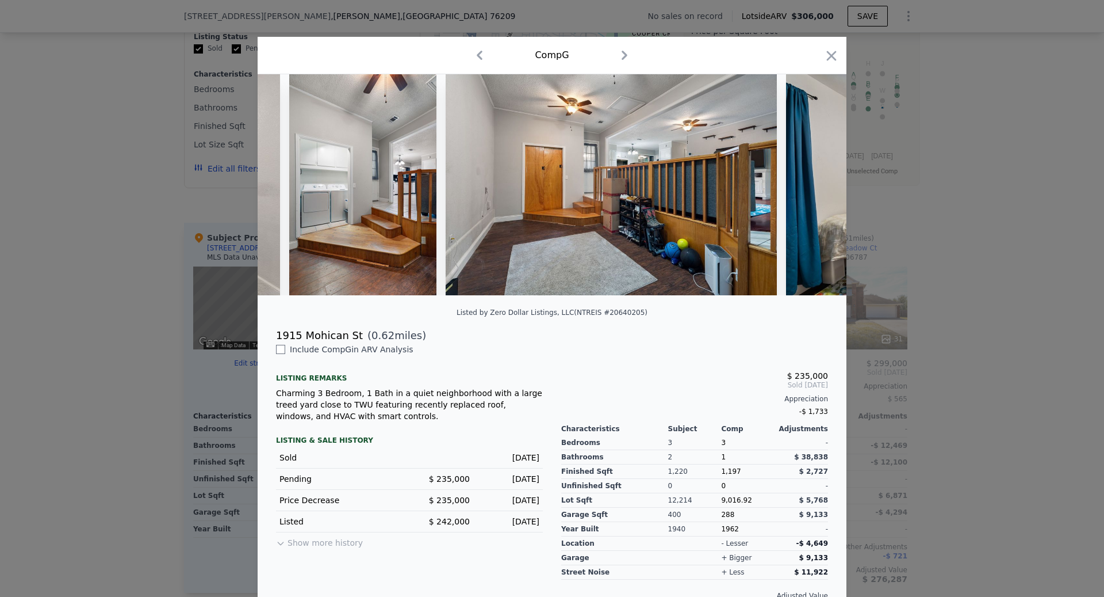
scroll to position [0, 3191]
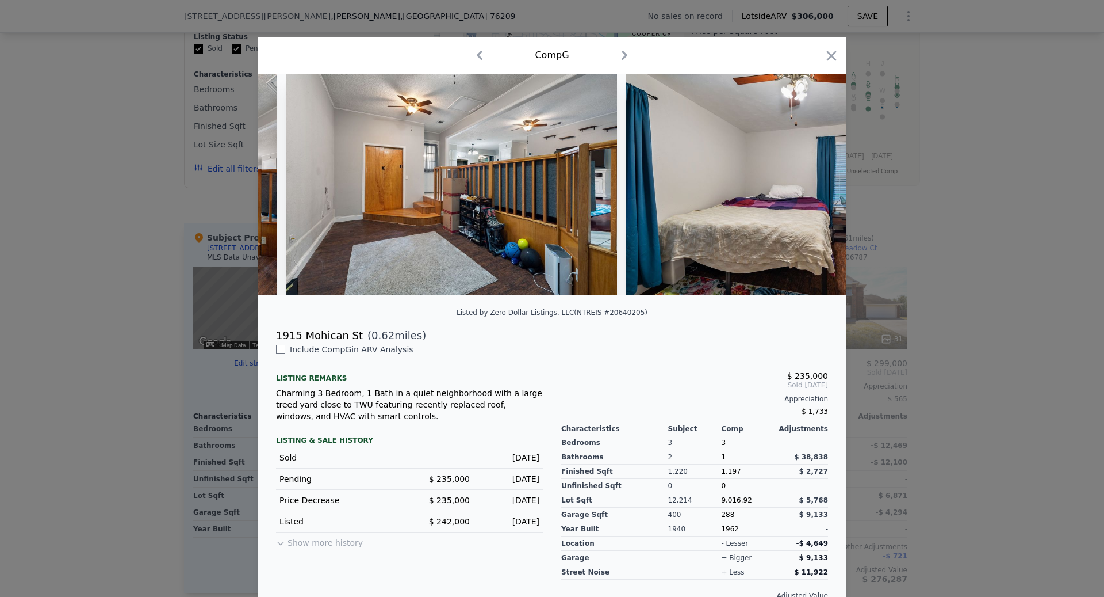
click at [870, 403] on div at bounding box center [552, 298] width 1104 height 597
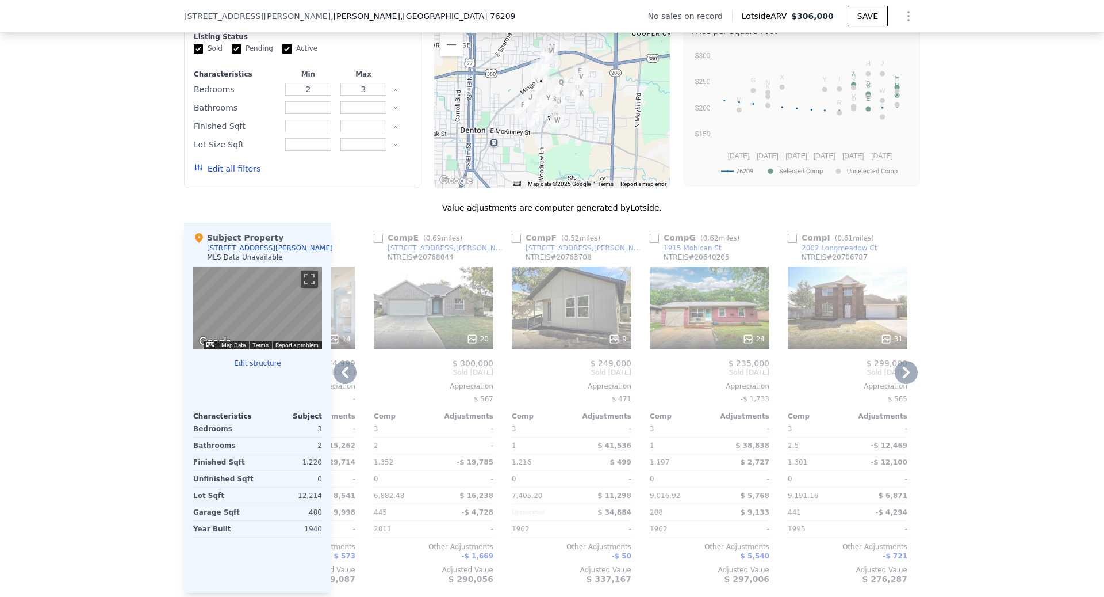
click at [654, 239] on input "checkbox" at bounding box center [654, 238] width 9 height 9
checkbox input "true"
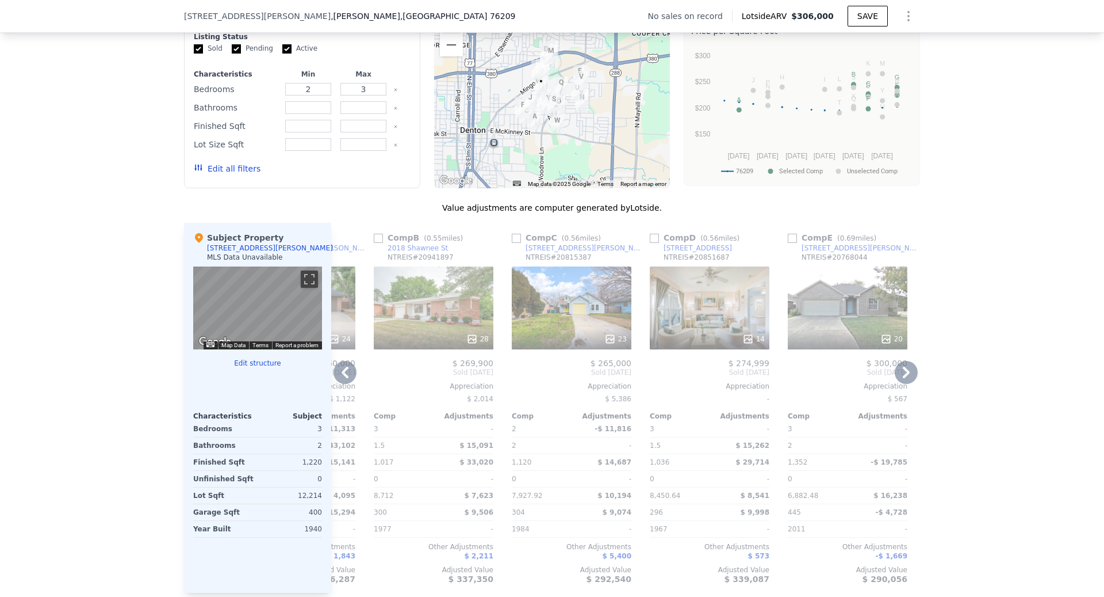
click at [666, 314] on div "14" at bounding box center [710, 307] width 120 height 83
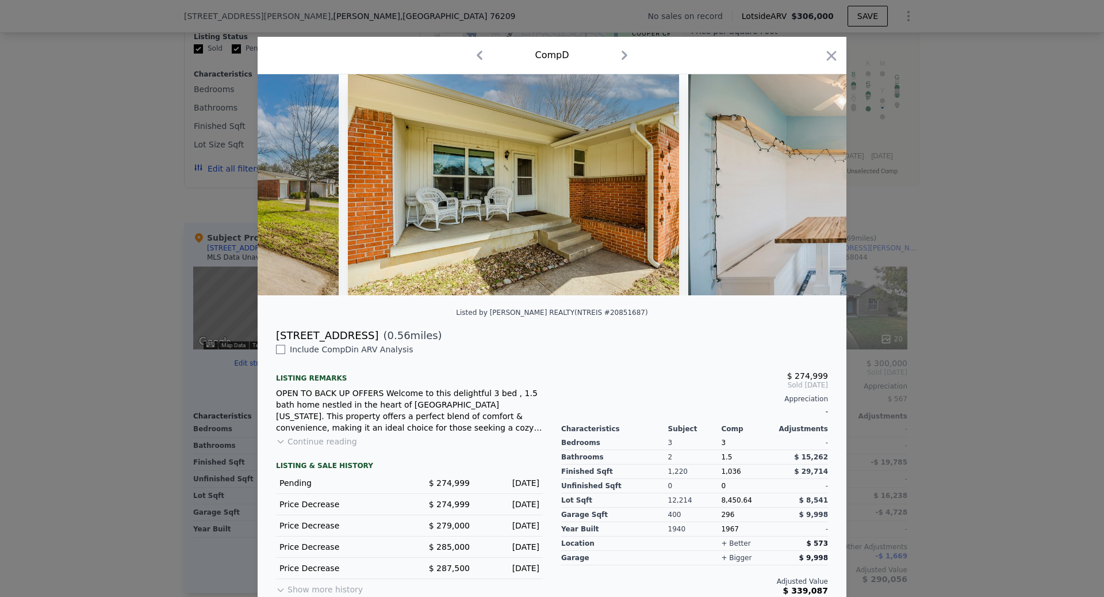
scroll to position [0, 675]
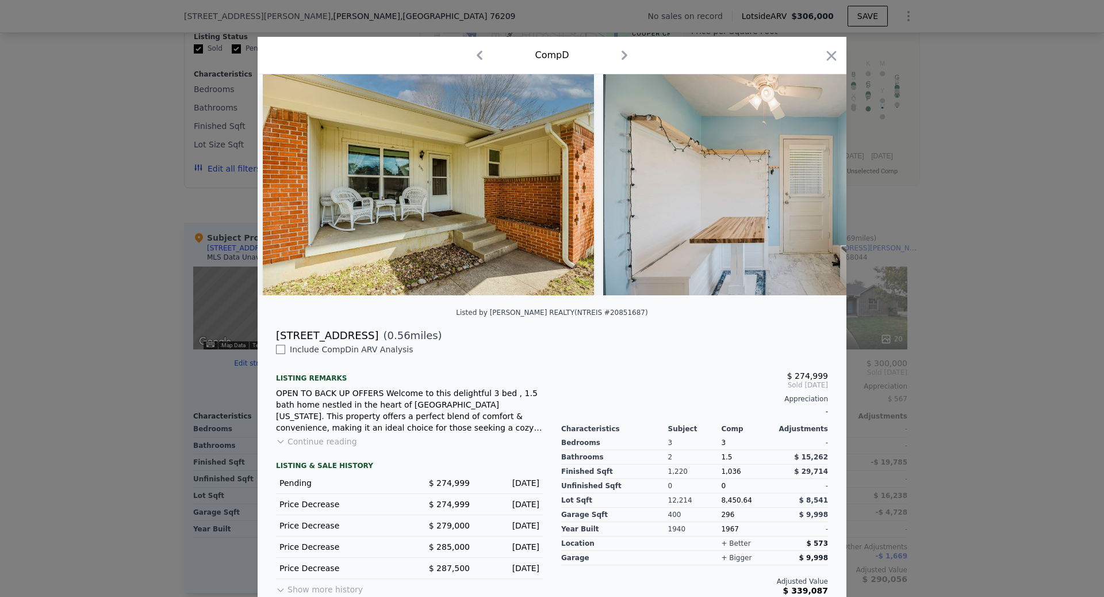
click at [893, 409] on div at bounding box center [552, 298] width 1104 height 597
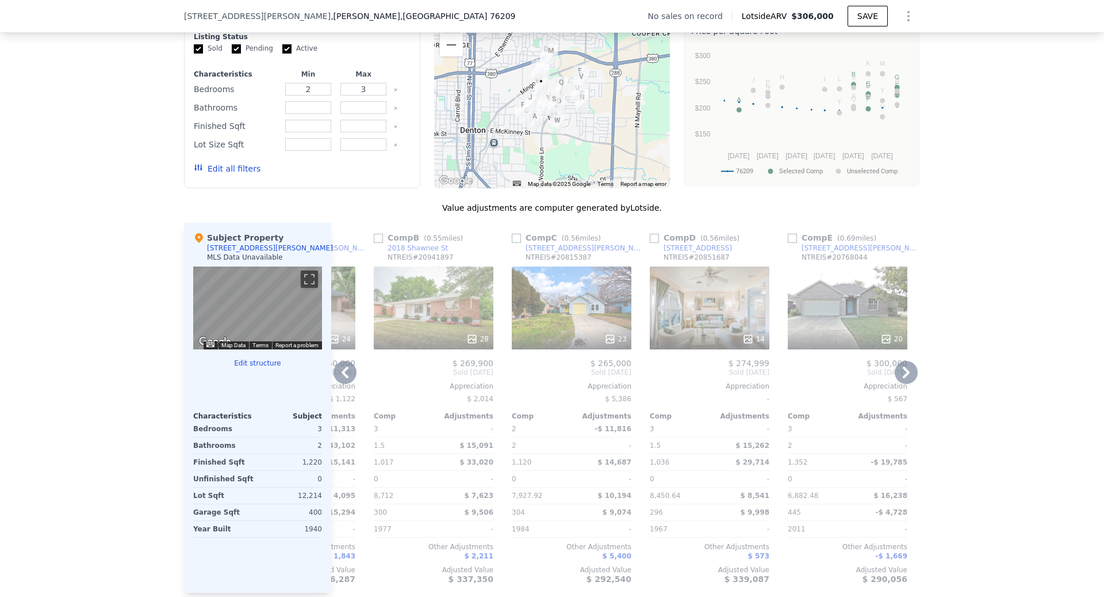
click at [694, 294] on div "14" at bounding box center [710, 307] width 120 height 83
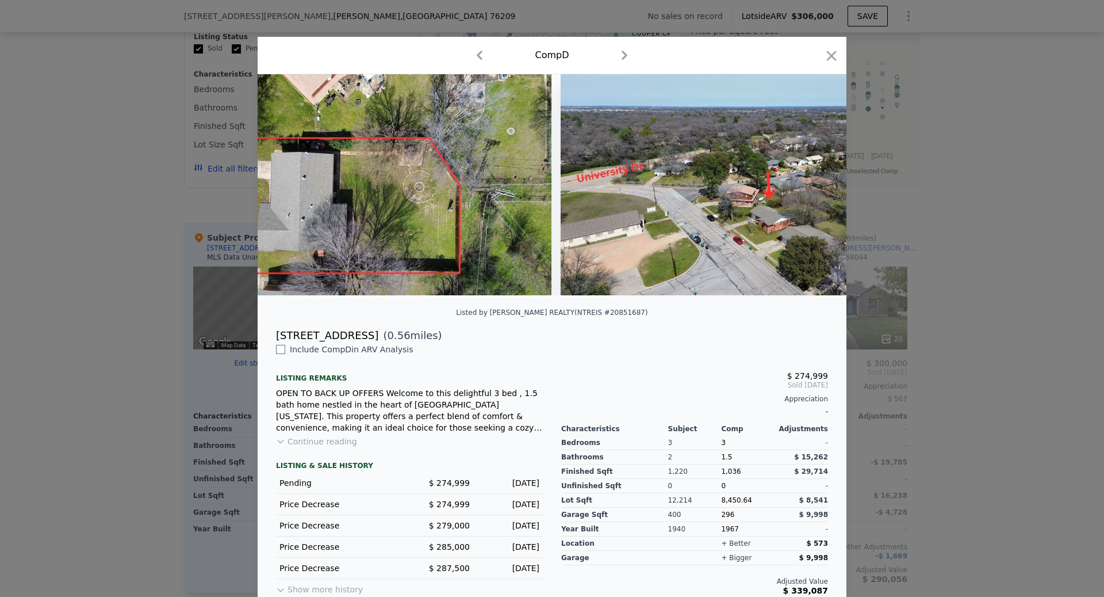
scroll to position [0, 4290]
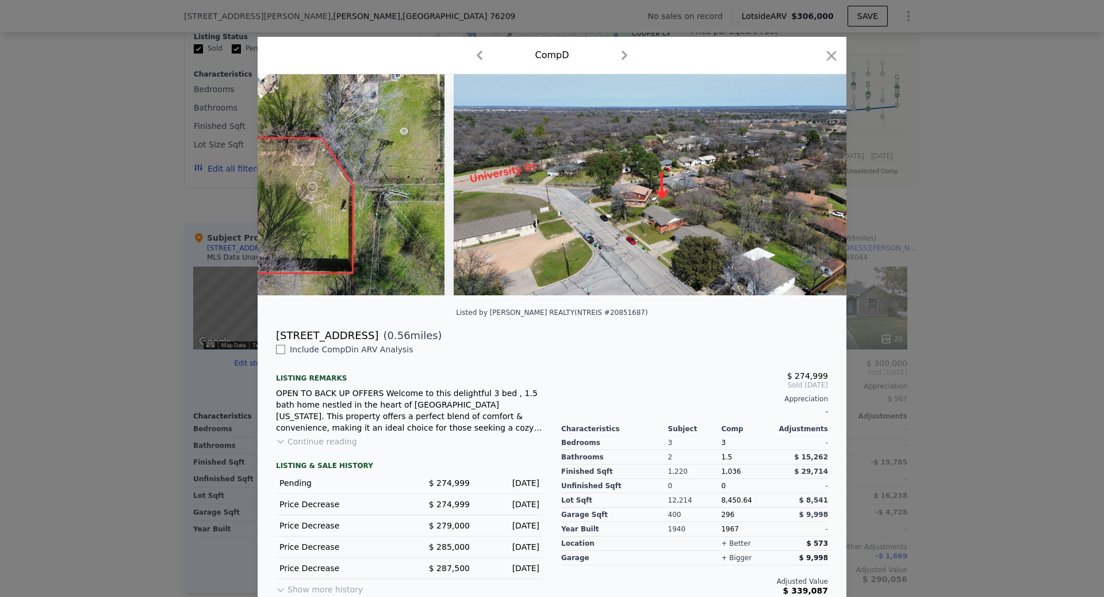
click at [900, 463] on div at bounding box center [552, 298] width 1104 height 597
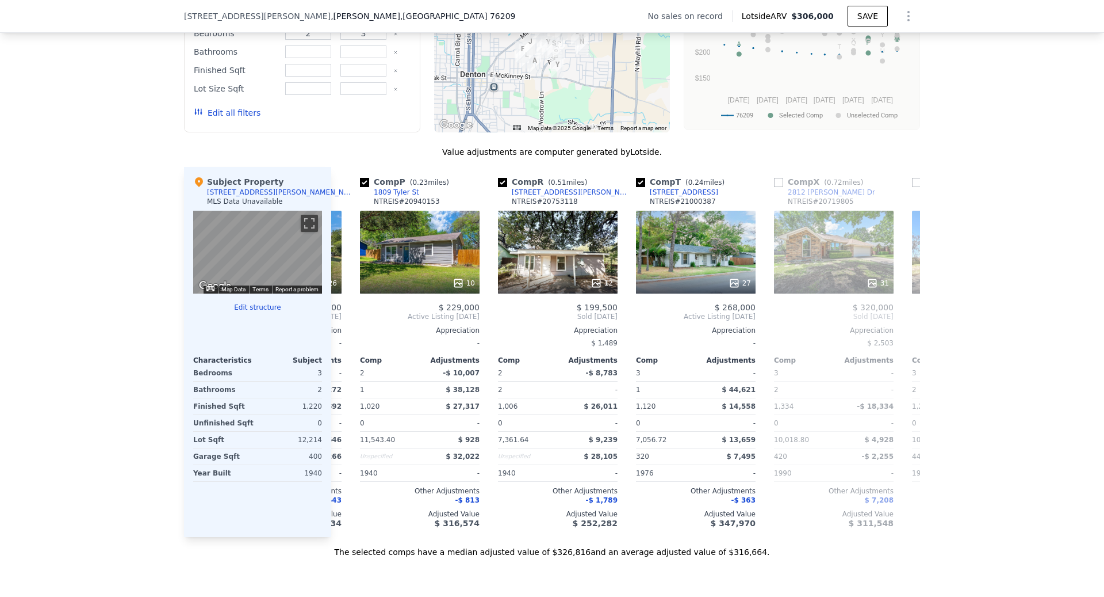
scroll to position [0, 551]
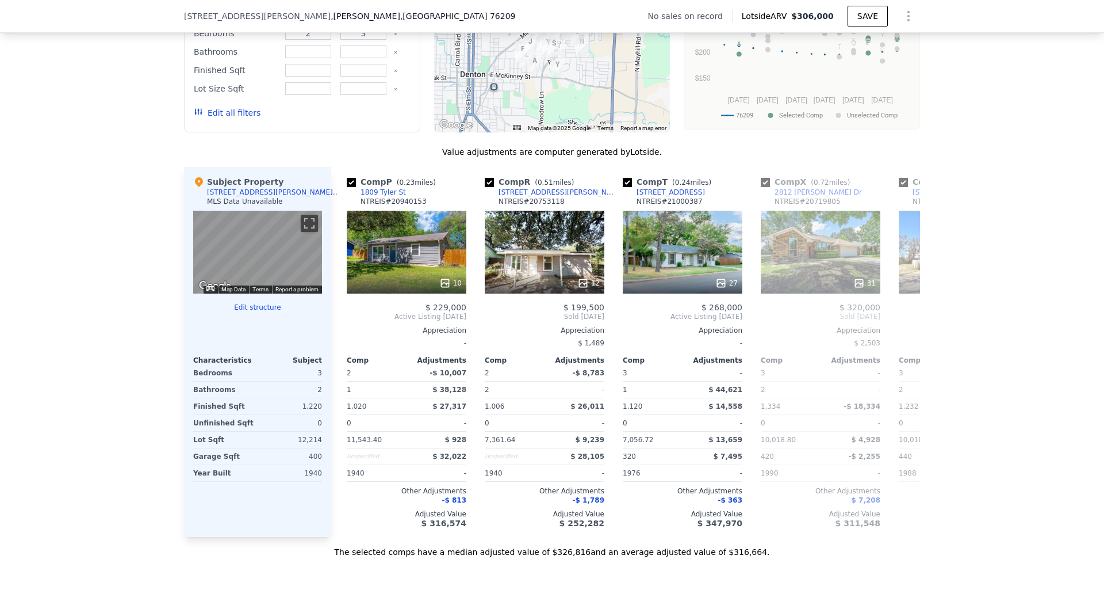
type input "1"
type input "2"
type input "1017"
type input "1399"
type input "6882.4800000000005"
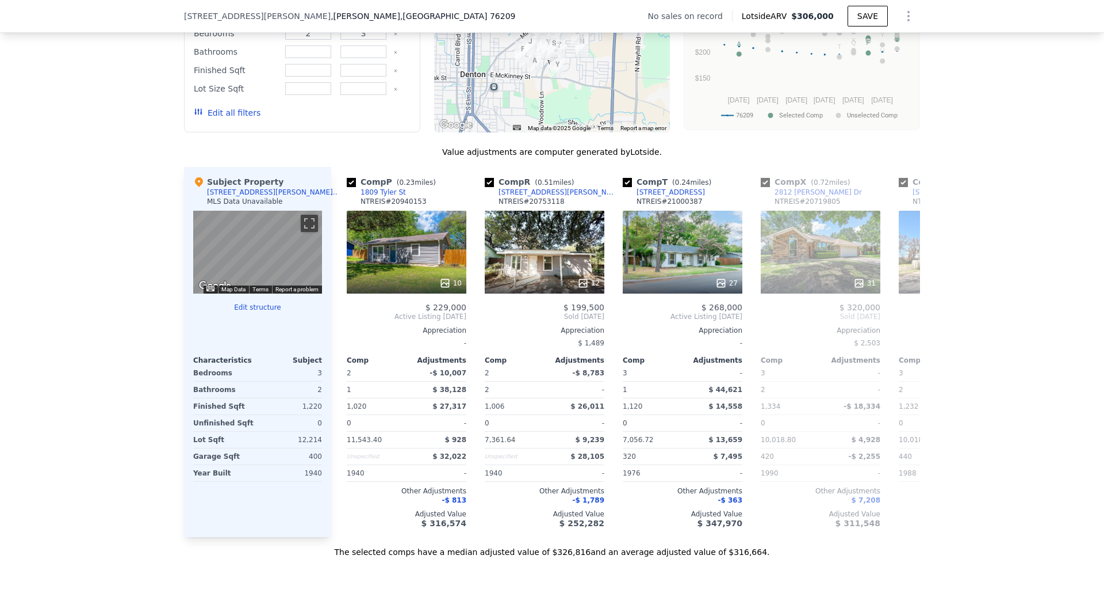
type input "14984.64"
checkbox input "true"
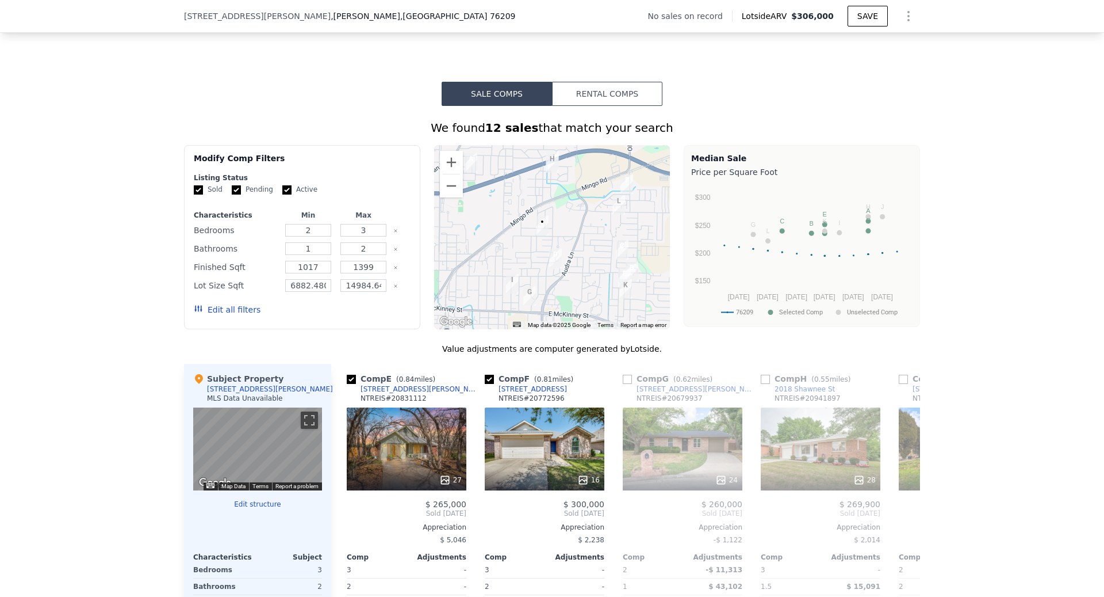
scroll to position [768, 0]
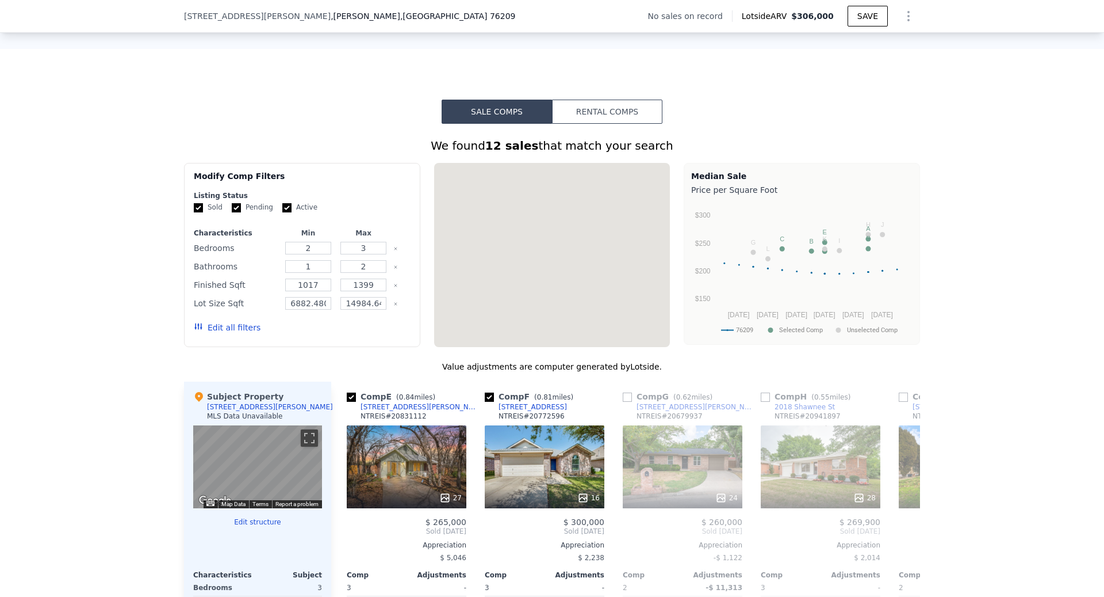
click at [226, 325] on button "Edit all filters" at bounding box center [227, 328] width 67 height 12
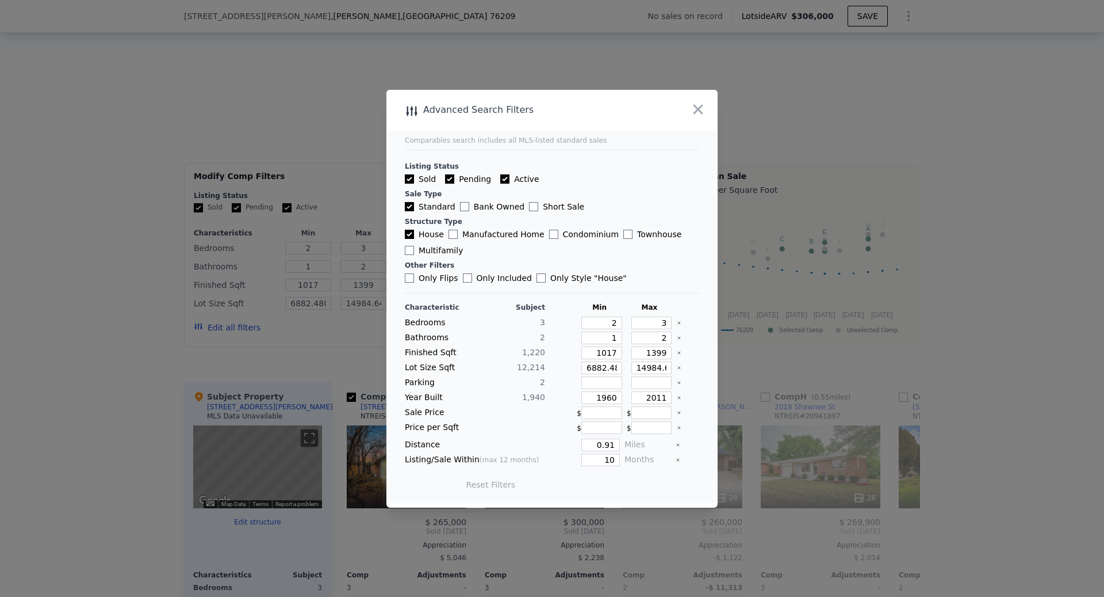
click at [912, 121] on div at bounding box center [552, 298] width 1104 height 597
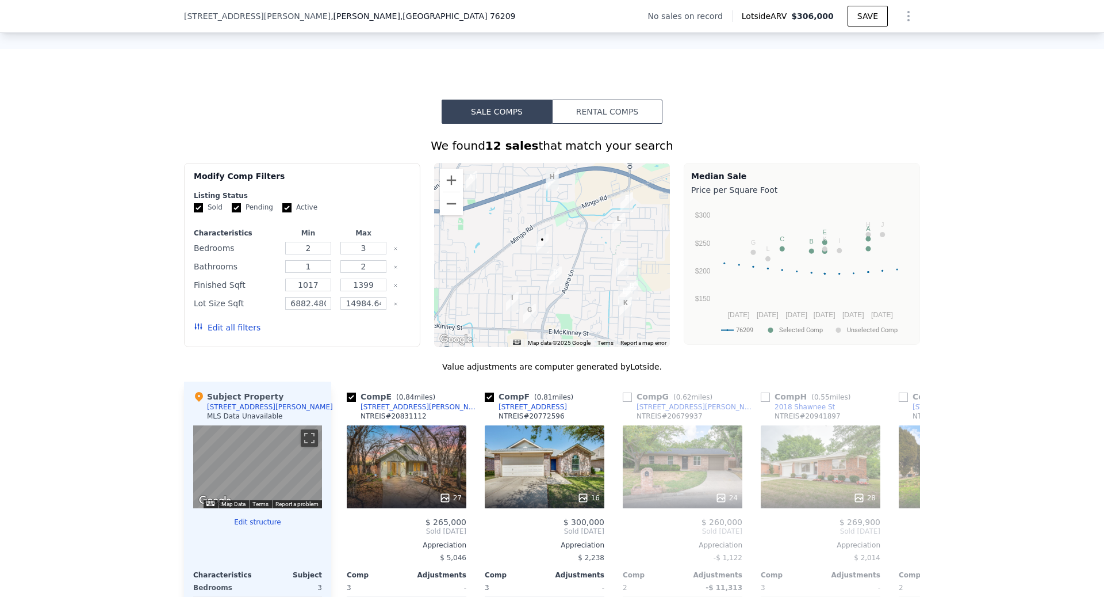
click at [236, 329] on button "Edit all filters" at bounding box center [227, 328] width 67 height 12
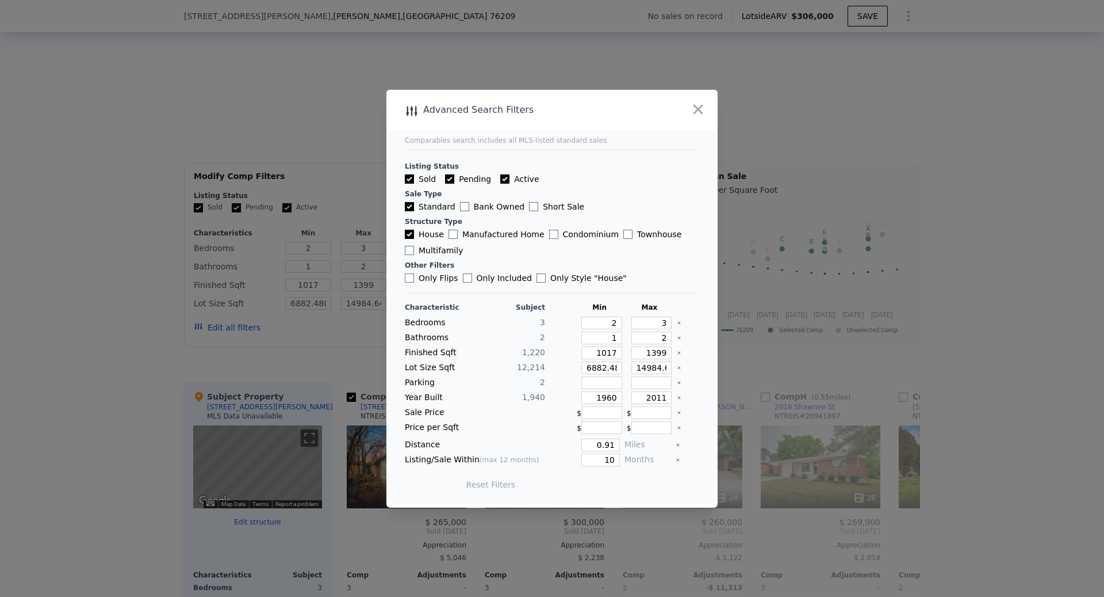
click at [678, 322] on icon "Clear" at bounding box center [679, 322] width 5 height 5
click at [678, 337] on icon "Clear" at bounding box center [679, 337] width 5 height 5
click at [678, 351] on icon "Clear" at bounding box center [679, 352] width 5 height 5
click at [678, 366] on icon "Clear" at bounding box center [679, 367] width 5 height 5
click at [678, 394] on div at bounding box center [688, 397] width 22 height 13
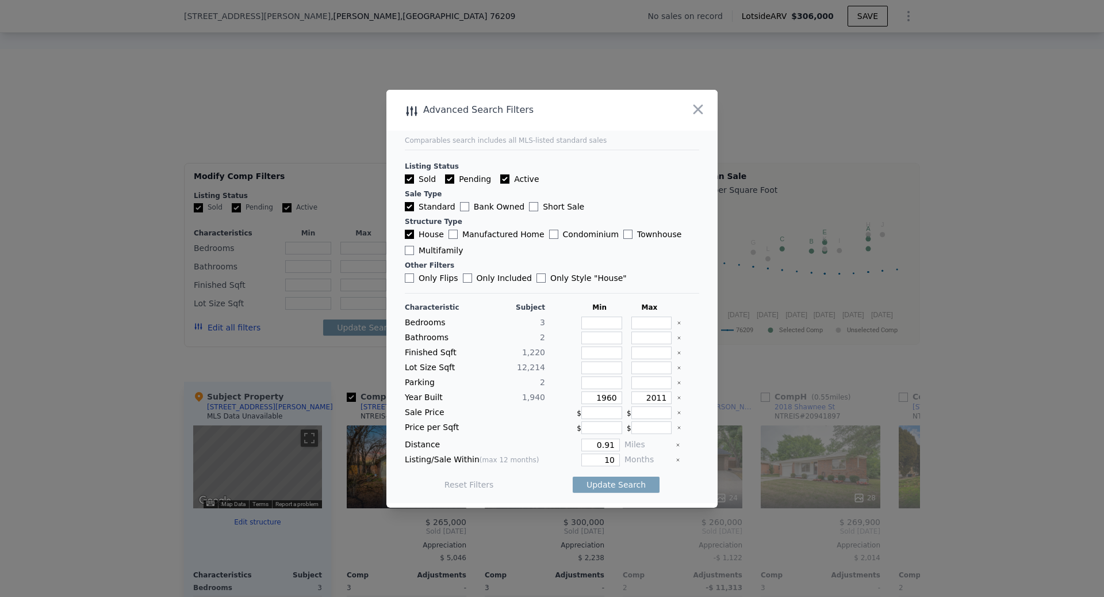
click at [678, 399] on icon "Clear" at bounding box center [679, 397] width 5 height 5
click at [613, 442] on input "0.91" at bounding box center [601, 444] width 39 height 13
type input "1"
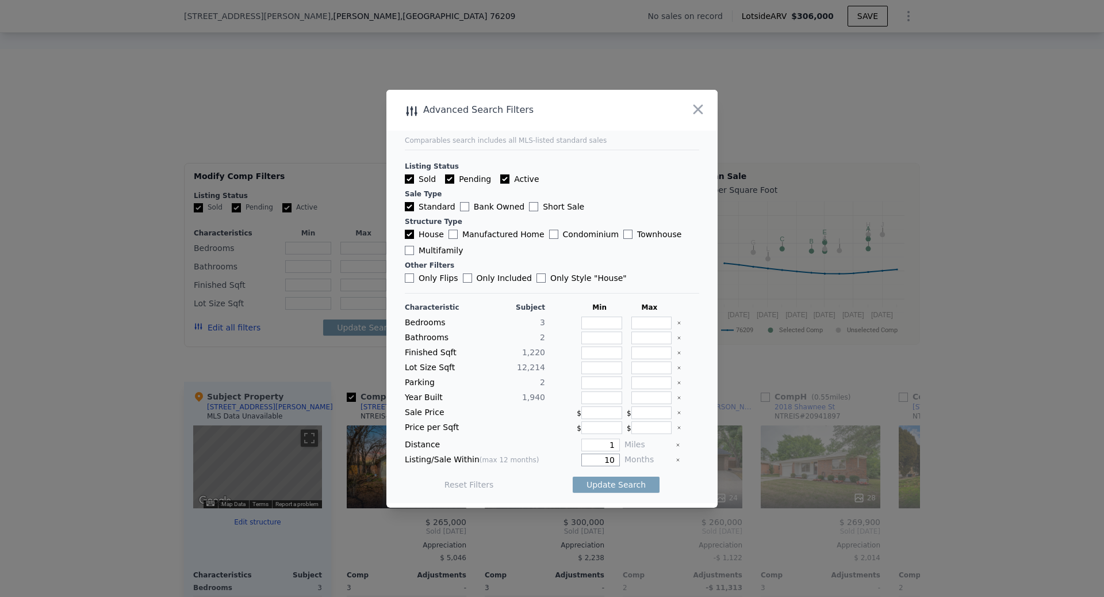
click at [605, 456] on input "10" at bounding box center [601, 459] width 39 height 13
type input "12"
click at [408, 281] on input "Only Flips" at bounding box center [409, 277] width 9 height 9
checkbox input "true"
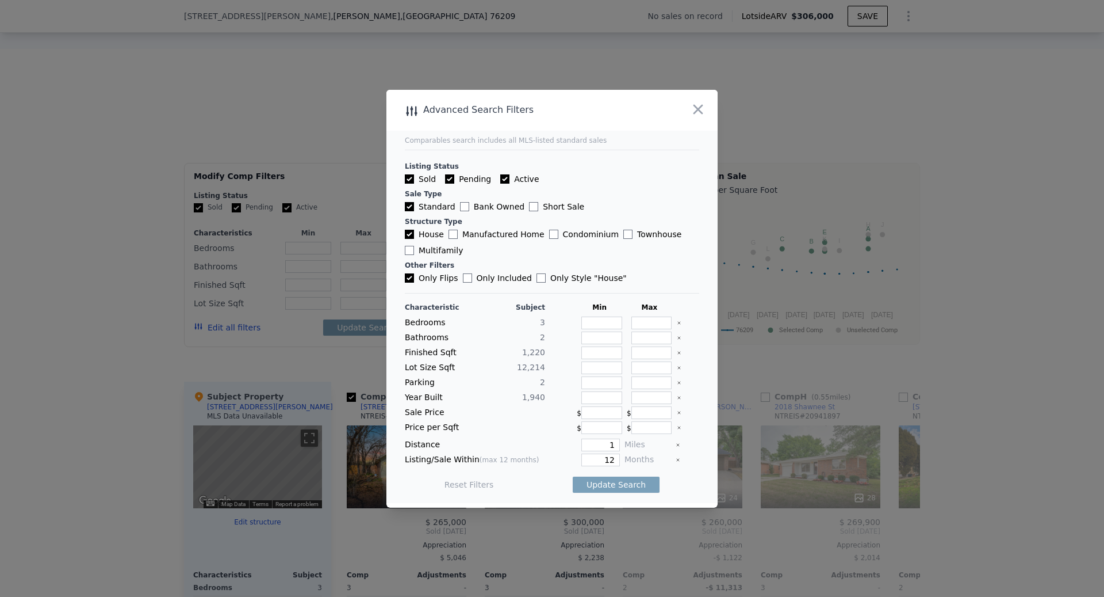
click at [460, 210] on input "Bank Owned" at bounding box center [464, 206] width 9 height 9
checkbox input "true"
click at [529, 205] on input "Short Sale" at bounding box center [533, 206] width 9 height 9
checkbox input "true"
click at [607, 479] on button "Update Search" at bounding box center [616, 484] width 87 height 16
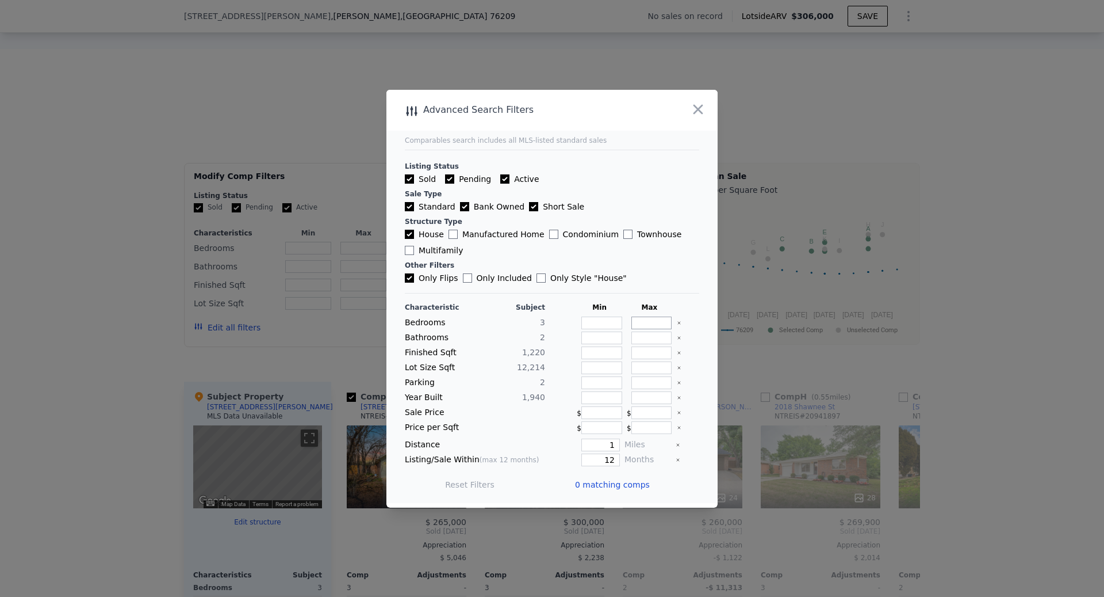
click at [658, 323] on input "number" at bounding box center [652, 322] width 41 height 13
type input "4"
click at [608, 323] on input "number" at bounding box center [602, 322] width 41 height 13
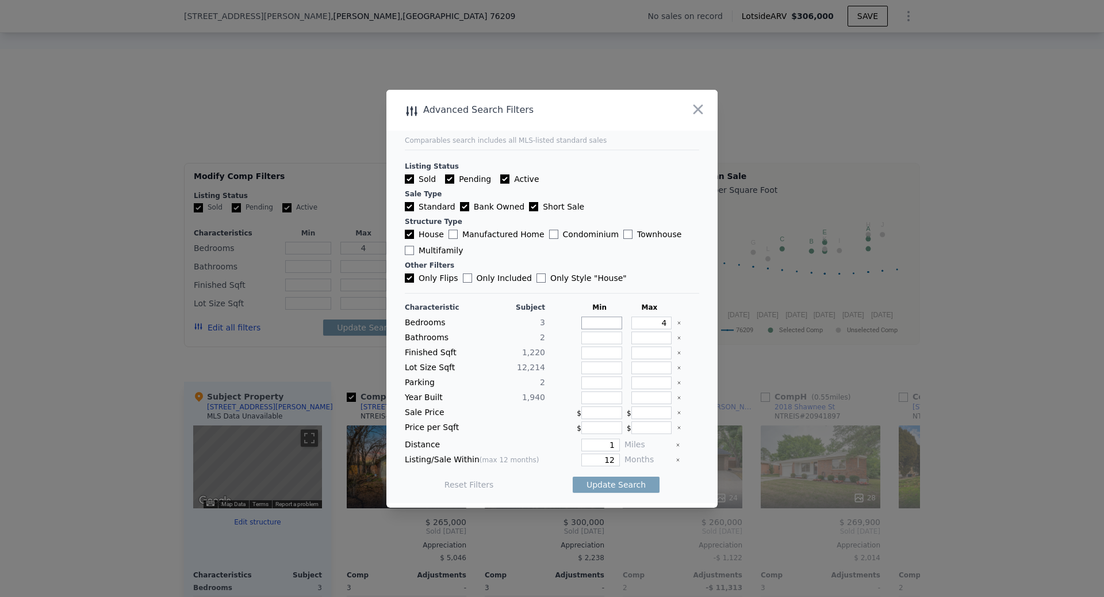
type input "2"
click at [605, 340] on input "number" at bounding box center [602, 337] width 41 height 13
type input "1"
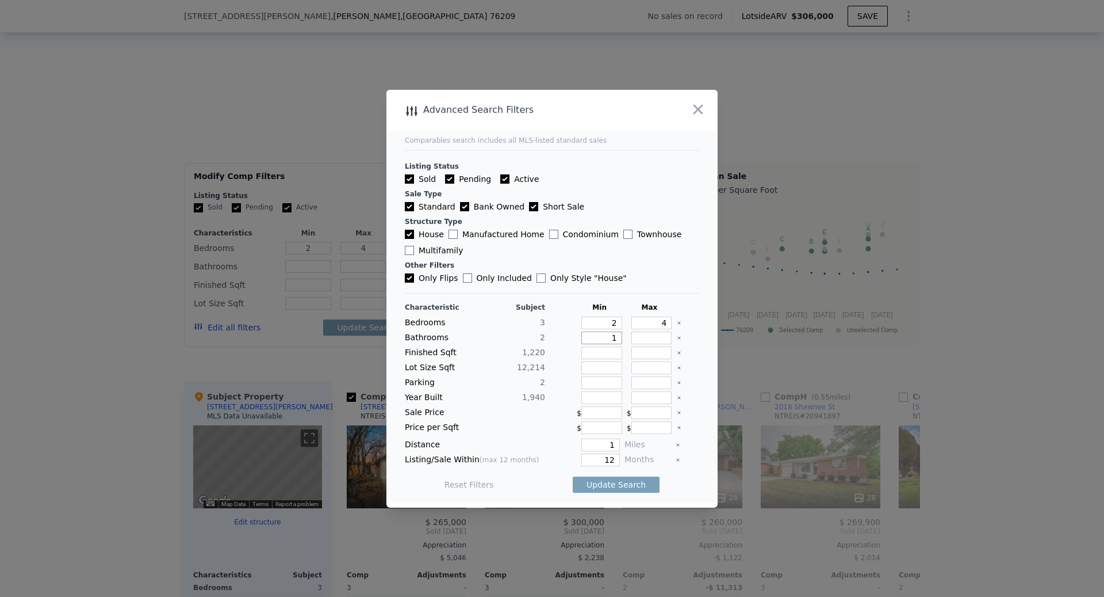
type input "1"
click at [664, 341] on input "number" at bounding box center [652, 337] width 41 height 13
type input "4"
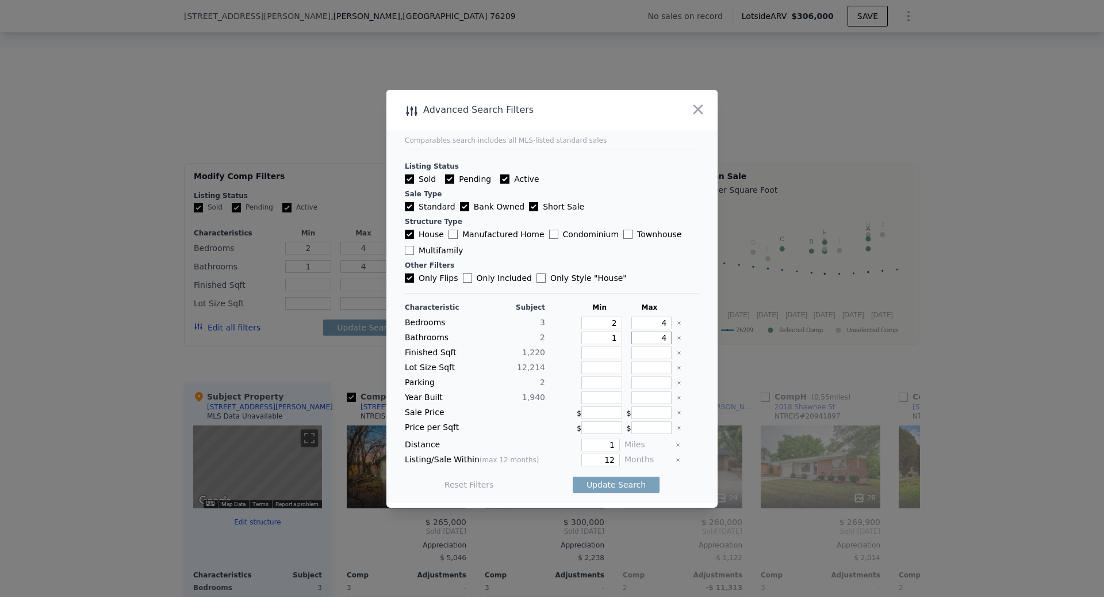
type input "4"
click at [666, 357] on input "number" at bounding box center [652, 352] width 41 height 13
type input "1"
type input "15"
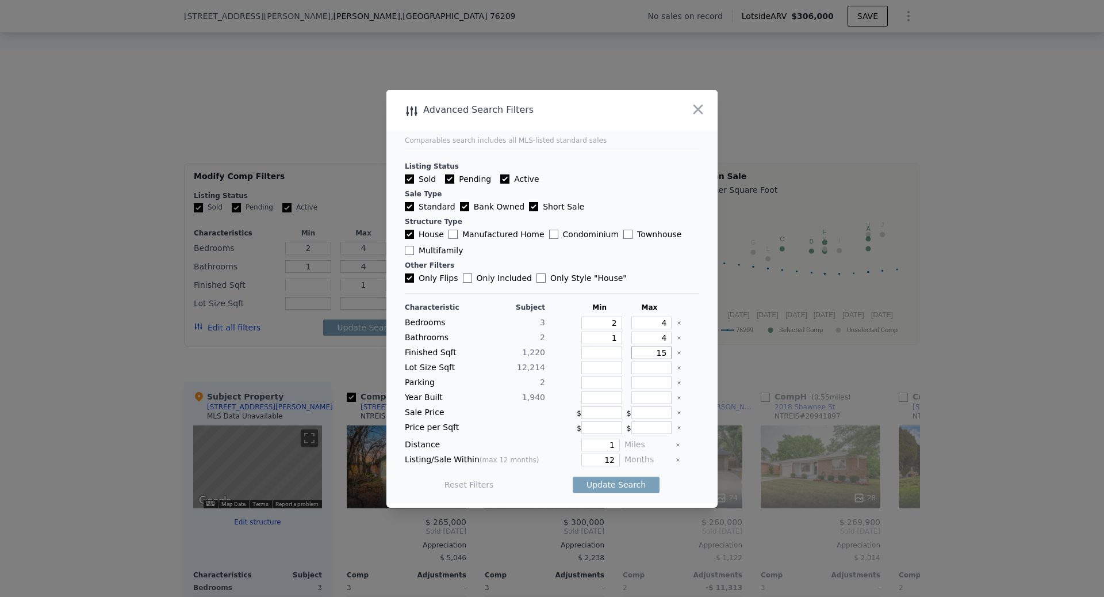
type input "15"
type input "150"
type input "1500"
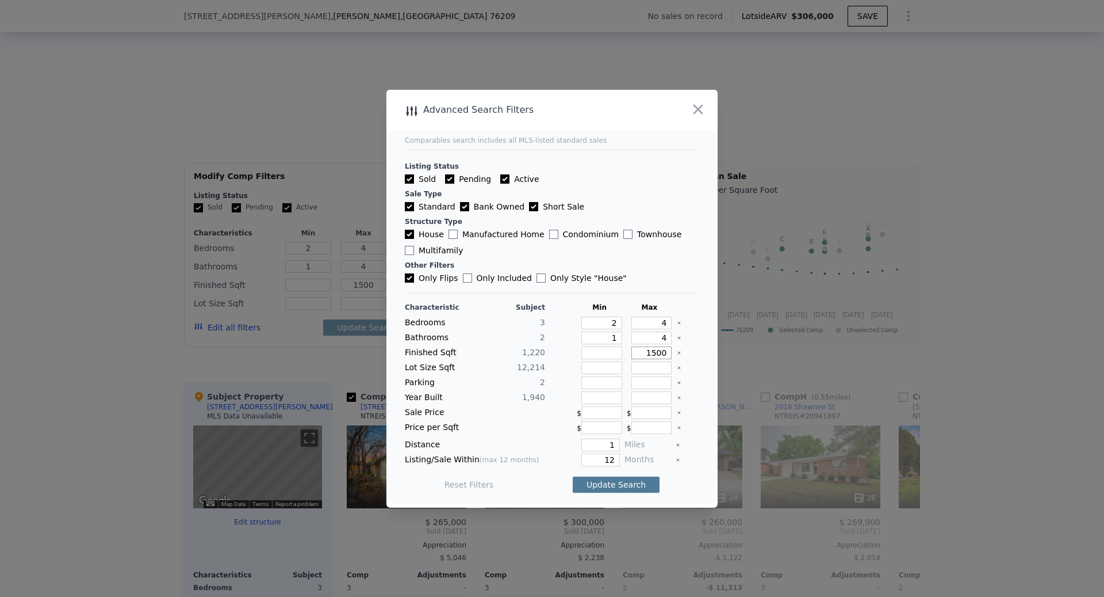
type input "1500"
click at [630, 481] on button "Update Search" at bounding box center [616, 484] width 87 height 16
click at [407, 282] on input "Only Flips" at bounding box center [409, 277] width 9 height 9
checkbox input "false"
click at [635, 483] on button "Update Search" at bounding box center [616, 484] width 87 height 16
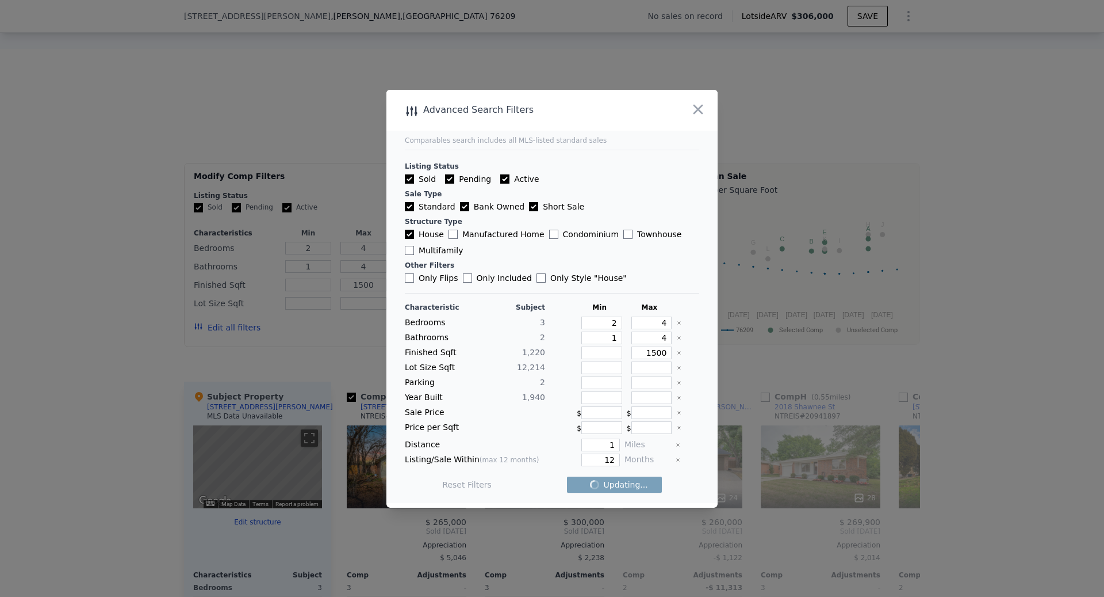
checkbox input "false"
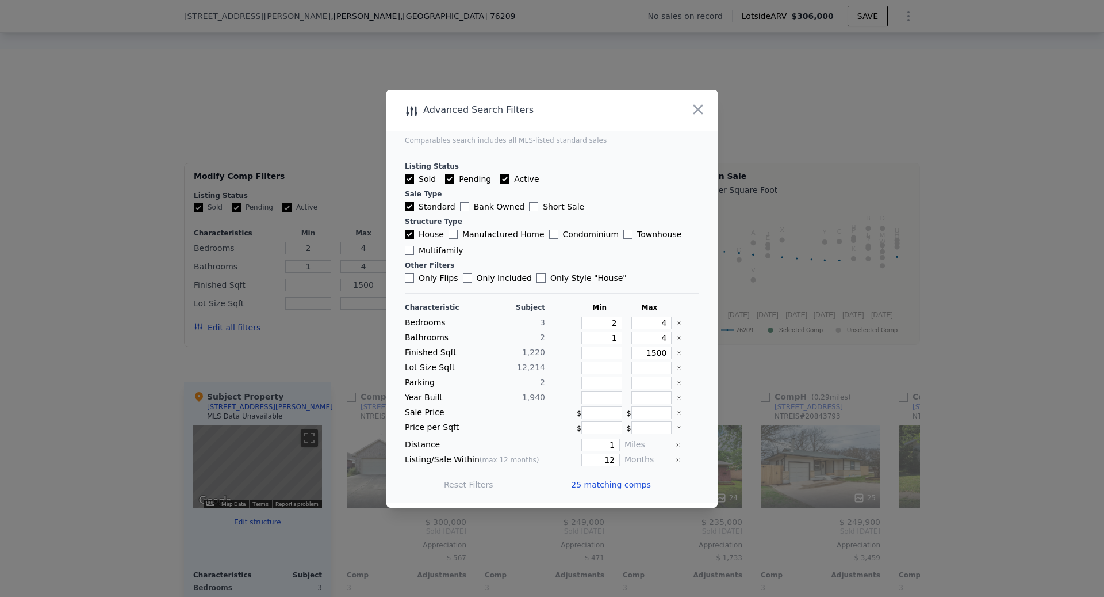
type input "3"
type input "2"
type input "1017"
type input "1399"
type input "6882.4800000000005"
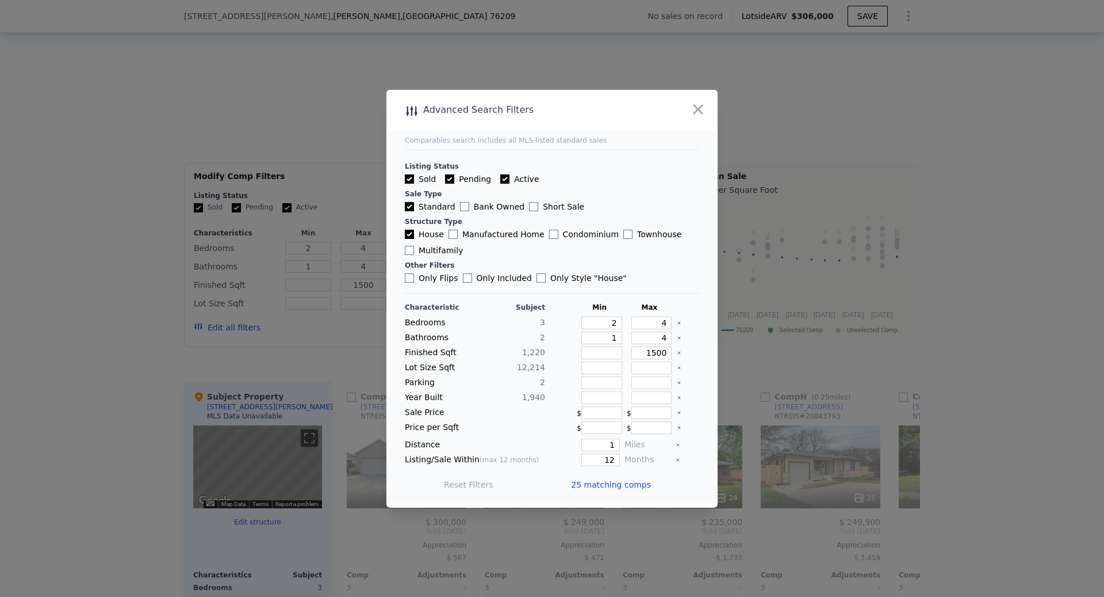
type input "14984.64"
checkbox input "false"
type input "3"
type input "2"
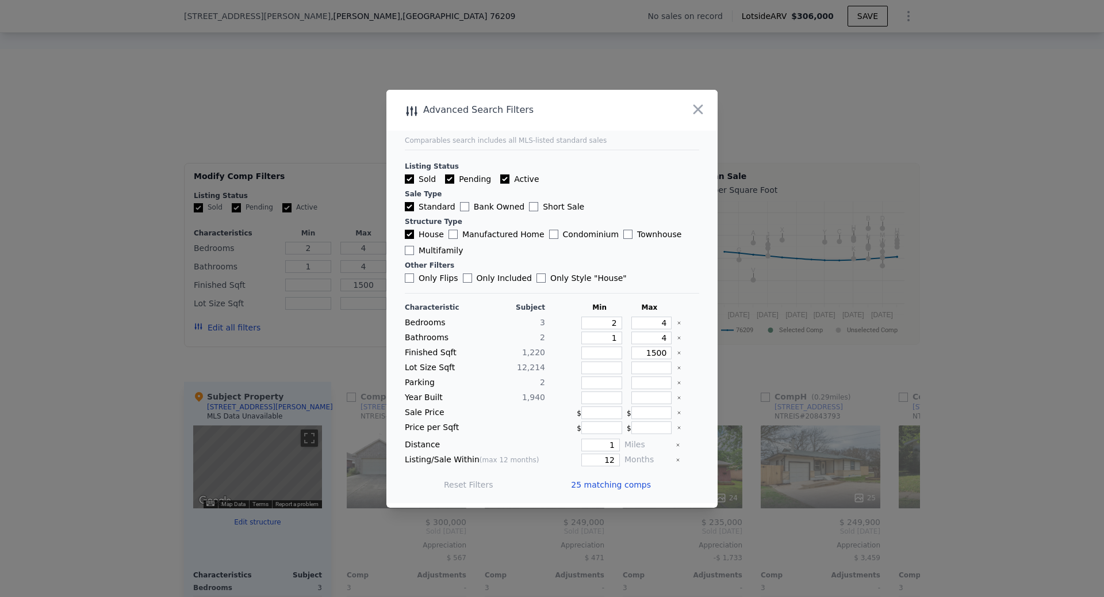
type input "1017"
type input "1399"
type input "6882.4800000000005"
type input "14984.64"
type input "1960"
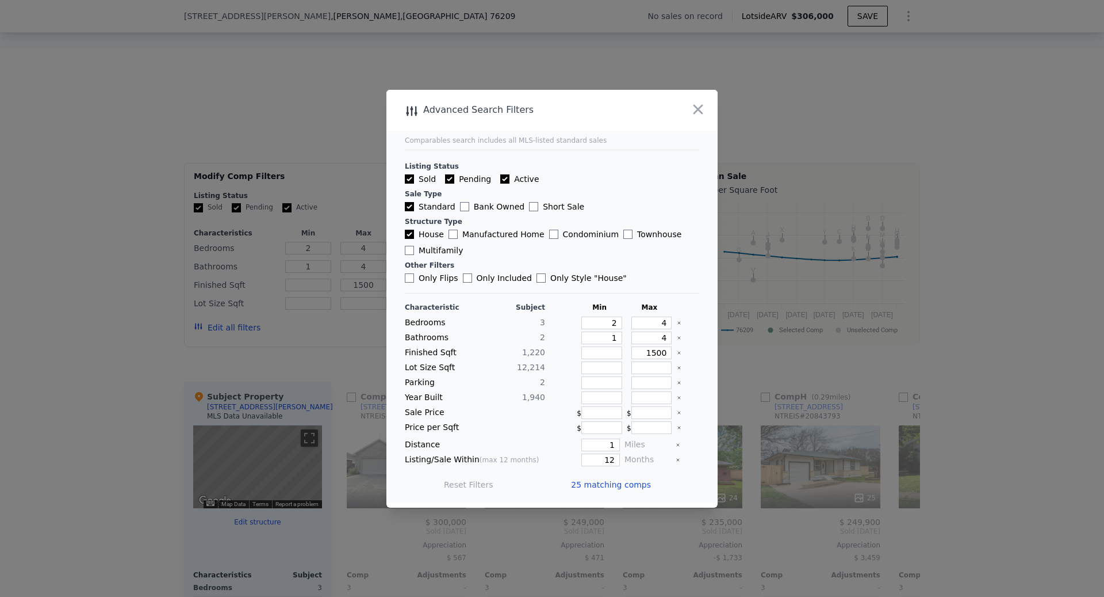
type input "2011"
type input "0.91"
type input "10"
checkbox input "true"
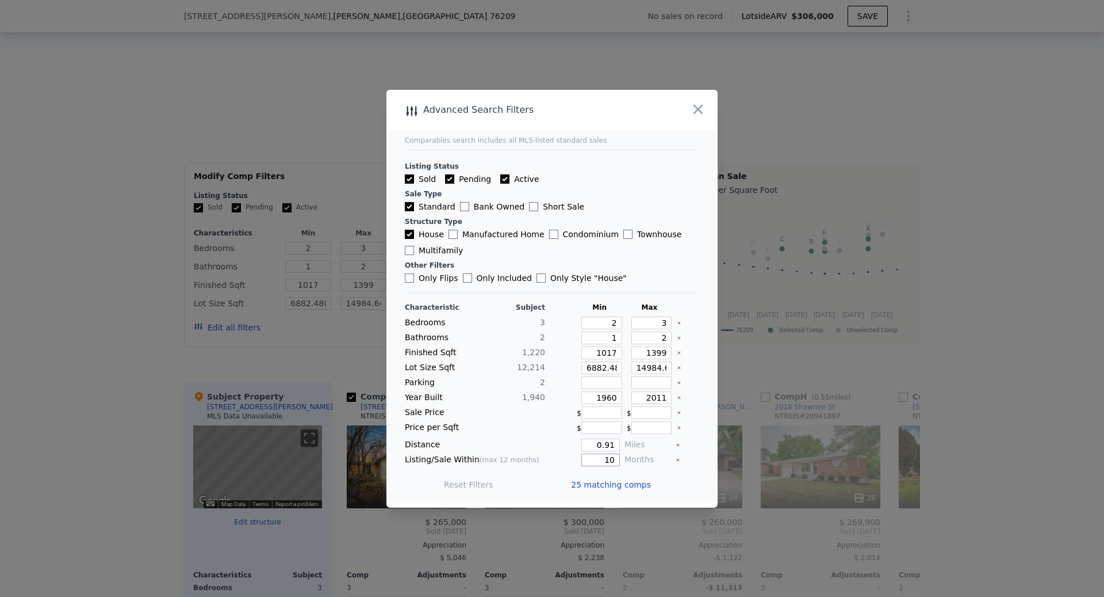
click at [607, 462] on input "10" at bounding box center [601, 459] width 39 height 13
type input "12"
click at [410, 282] on input "Only Flips" at bounding box center [409, 277] width 9 height 9
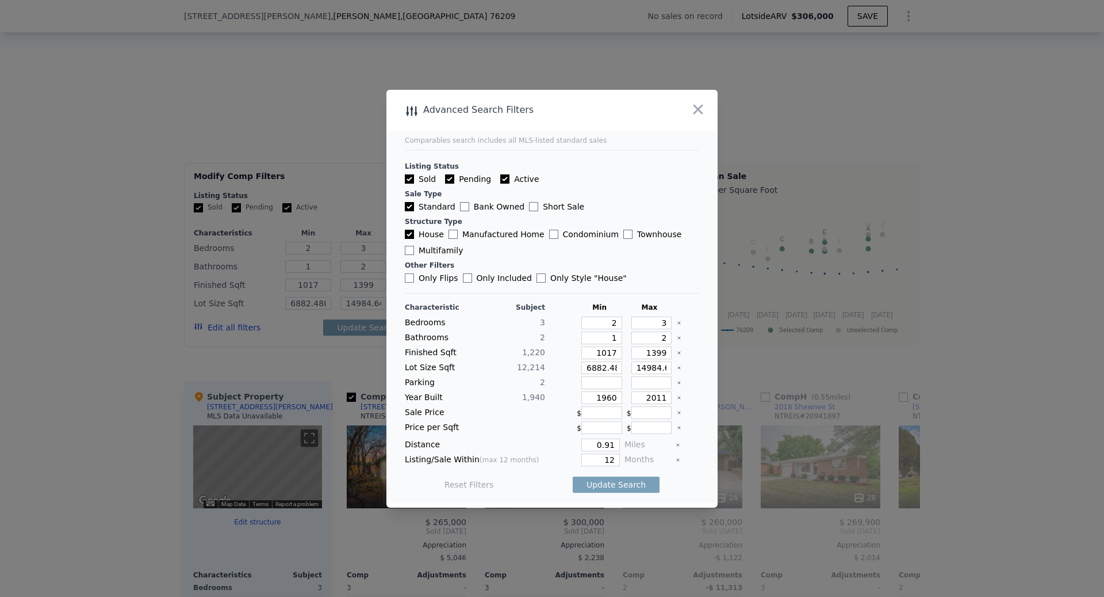
checkbox input "true"
click at [633, 485] on button "Update Search" at bounding box center [616, 484] width 87 height 16
click at [649, 417] on input "number" at bounding box center [652, 412] width 41 height 13
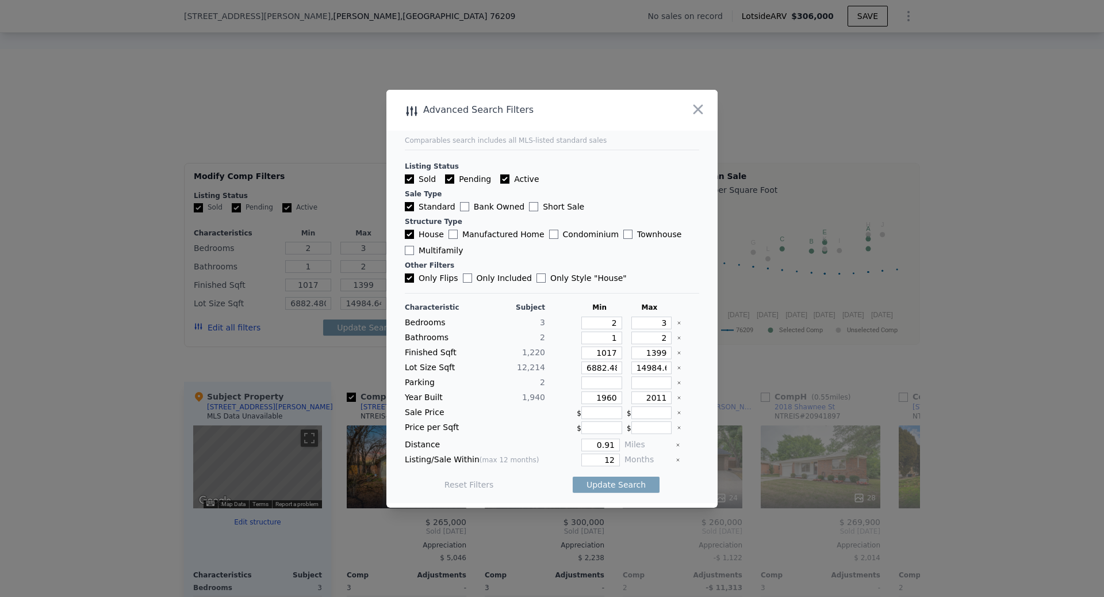
click at [679, 368] on icon "Clear" at bounding box center [679, 367] width 5 height 5
click at [609, 480] on button "Update Search" at bounding box center [616, 484] width 87 height 16
type input "6882.4800000000005"
type input "14984.64"
checkbox input "false"
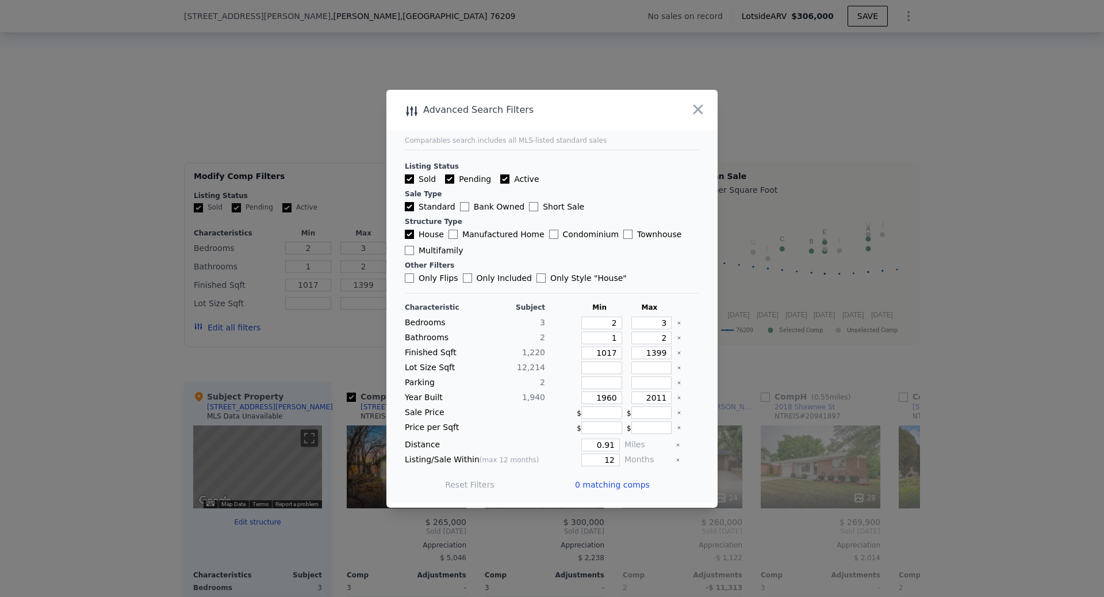
type input "6882.4800000000005"
type input "14984.64"
type input "10"
